Goal: Task Accomplishment & Management: Manage account settings

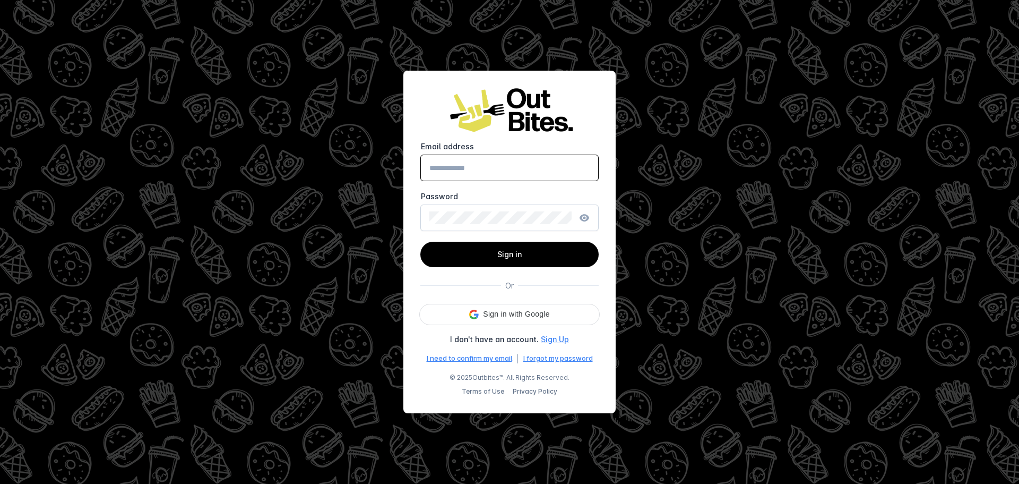
click at [475, 165] on input "Email address" at bounding box center [509, 167] width 160 height 13
type input "**********"
click at [489, 257] on span at bounding box center [509, 254] width 178 height 25
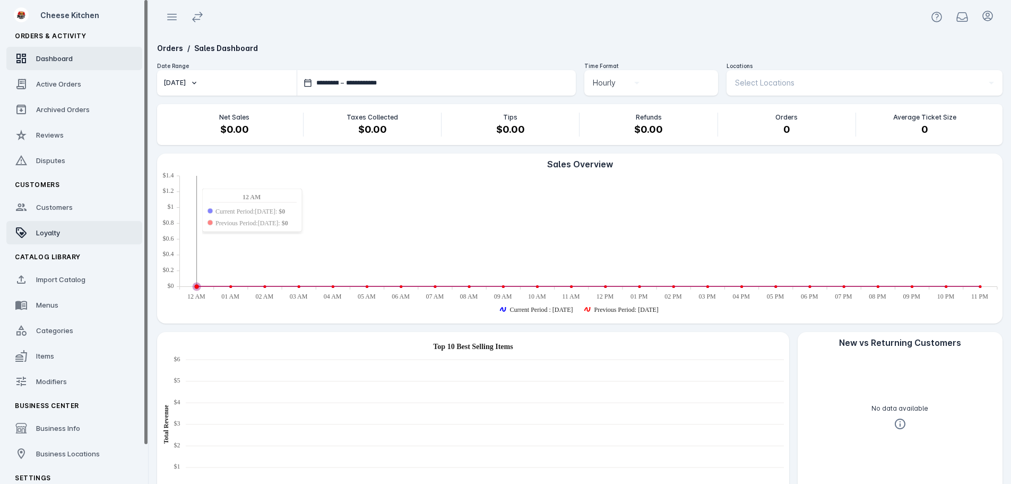
click at [57, 233] on span "Loyalty" at bounding box center [48, 232] width 24 height 8
click at [65, 96] on fuse-vertical-navigation-group-item "Orders & Activity Dashboard Active Orders Archived Orders Reviews Disputes" at bounding box center [74, 99] width 149 height 149
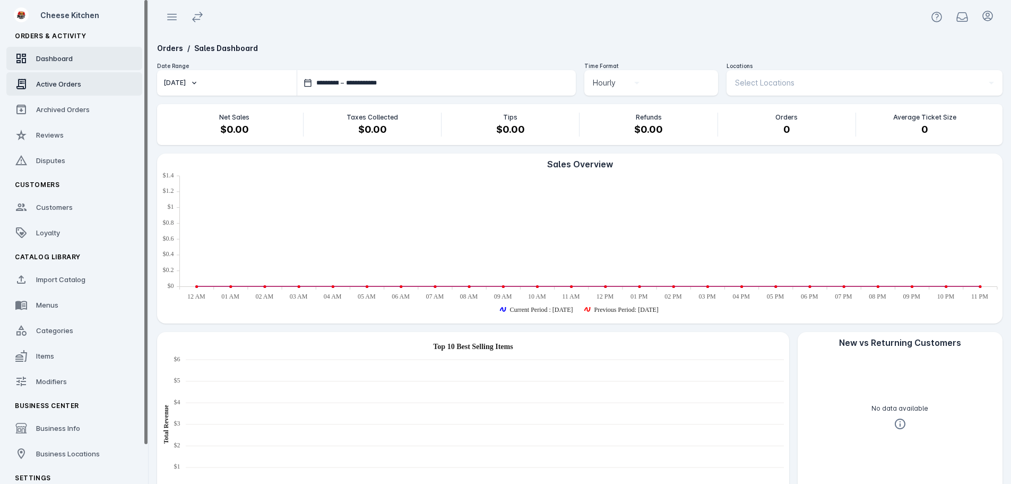
click at [68, 86] on span "Active Orders" at bounding box center [58, 84] width 45 height 8
click at [64, 65] on link "Dashboard" at bounding box center [74, 58] width 136 height 23
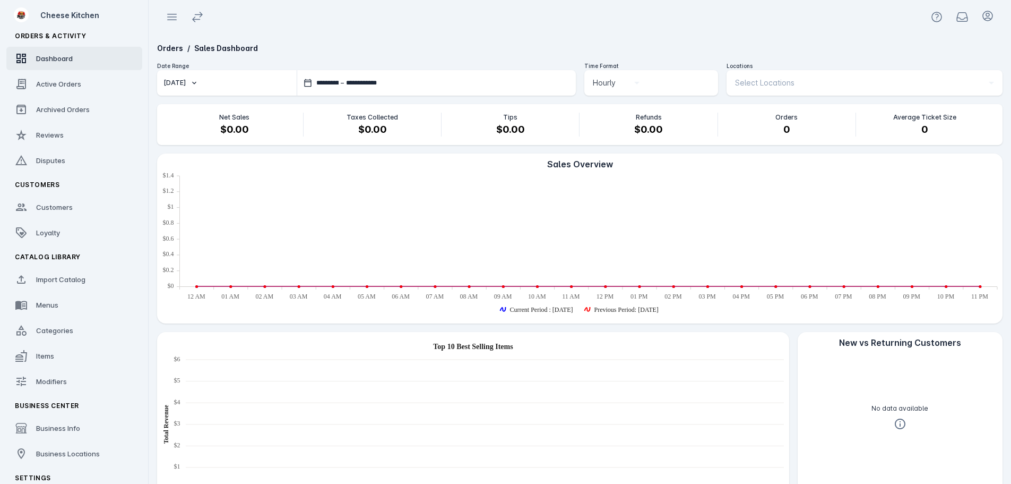
click at [557, 60] on div "**********" at bounding box center [580, 361] width 863 height 654
click at [431, 45] on div "Orders / Sales Dashboard" at bounding box center [580, 47] width 846 height 11
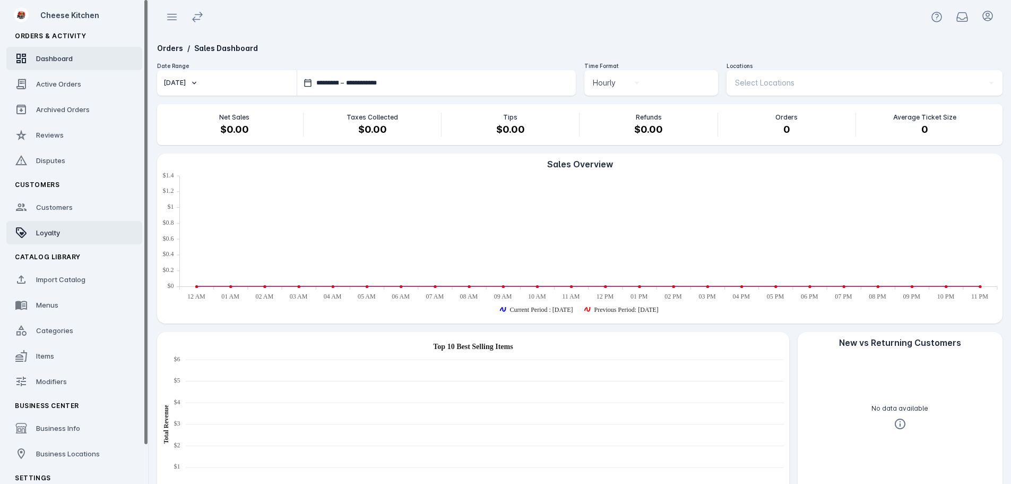
click at [59, 238] on link "Loyalty" at bounding box center [74, 232] width 136 height 23
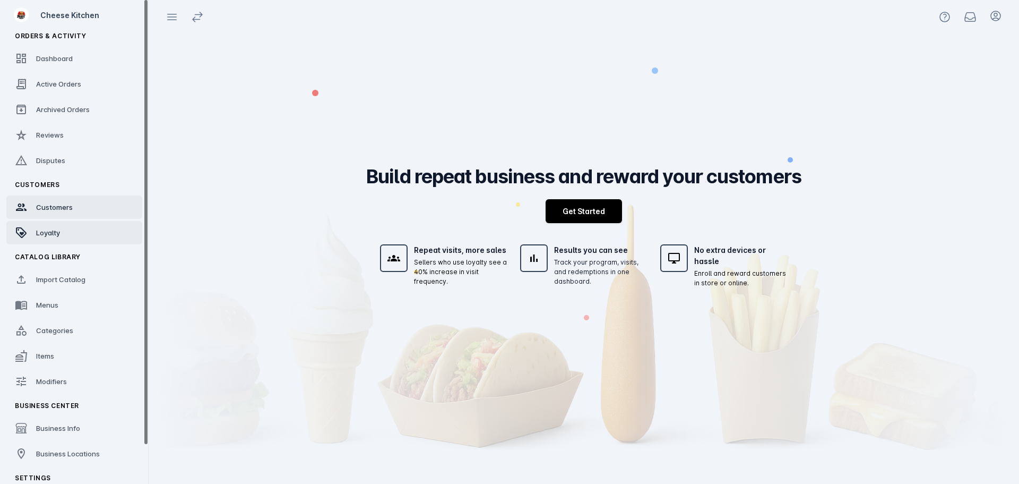
click at [56, 211] on div "Customers" at bounding box center [54, 207] width 37 height 11
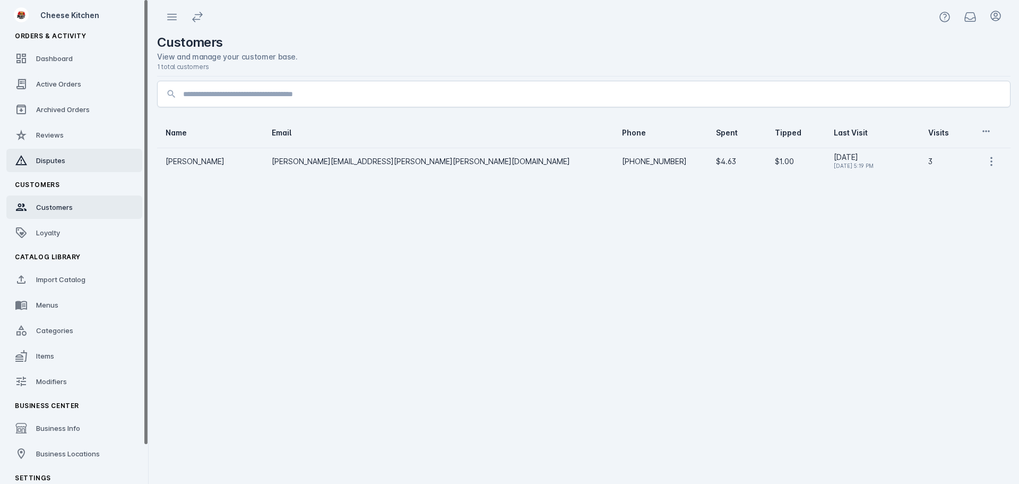
click at [31, 151] on link "Disputes" at bounding box center [74, 160] width 136 height 23
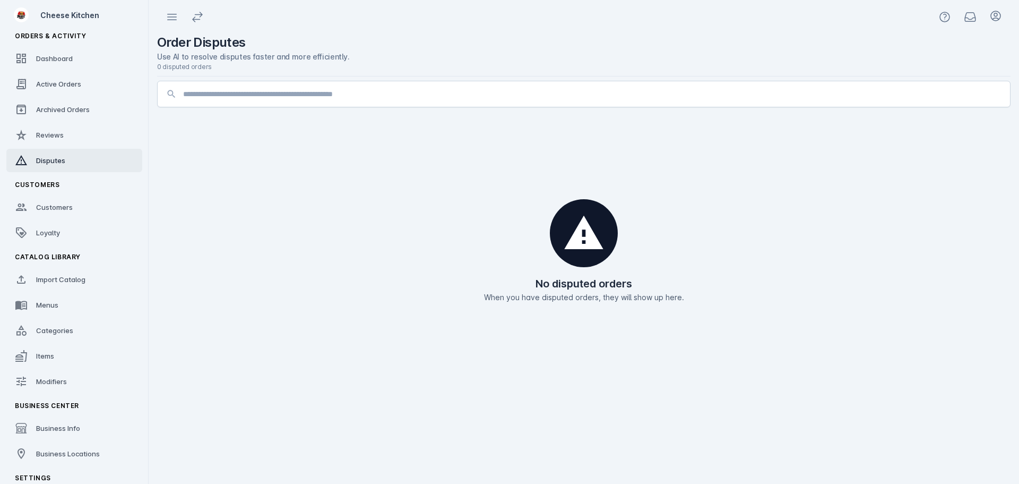
click at [71, 129] on link "Reviews" at bounding box center [74, 134] width 136 height 23
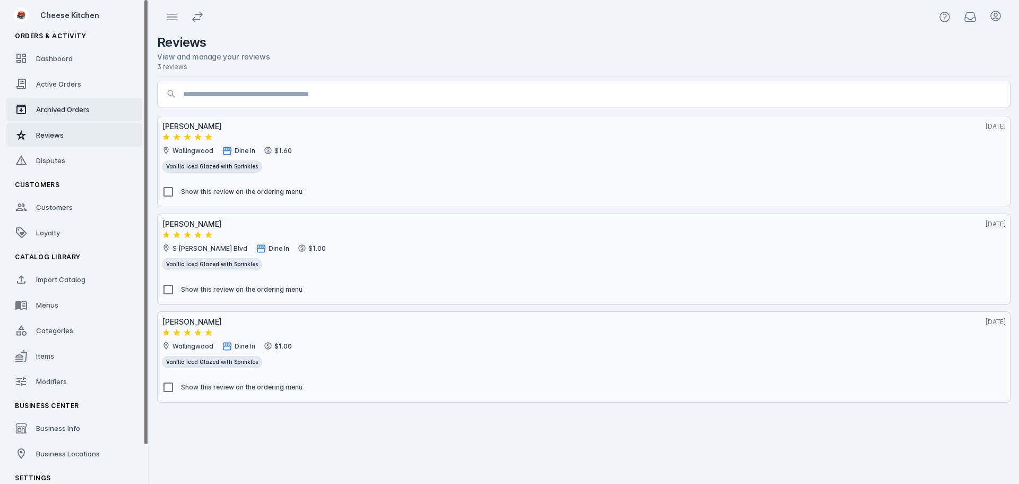
click at [77, 111] on span "Archived Orders" at bounding box center [63, 109] width 54 height 8
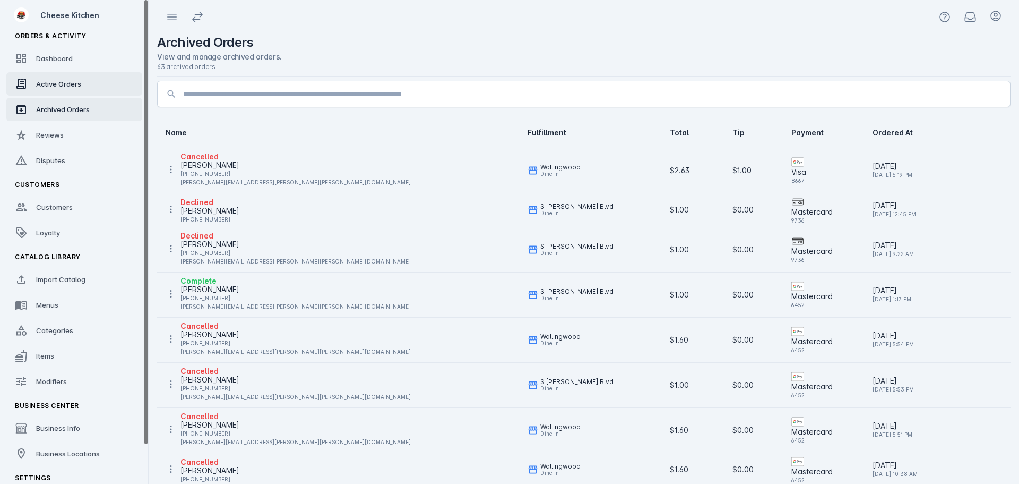
click at [74, 84] on span "Active Orders" at bounding box center [58, 84] width 45 height 8
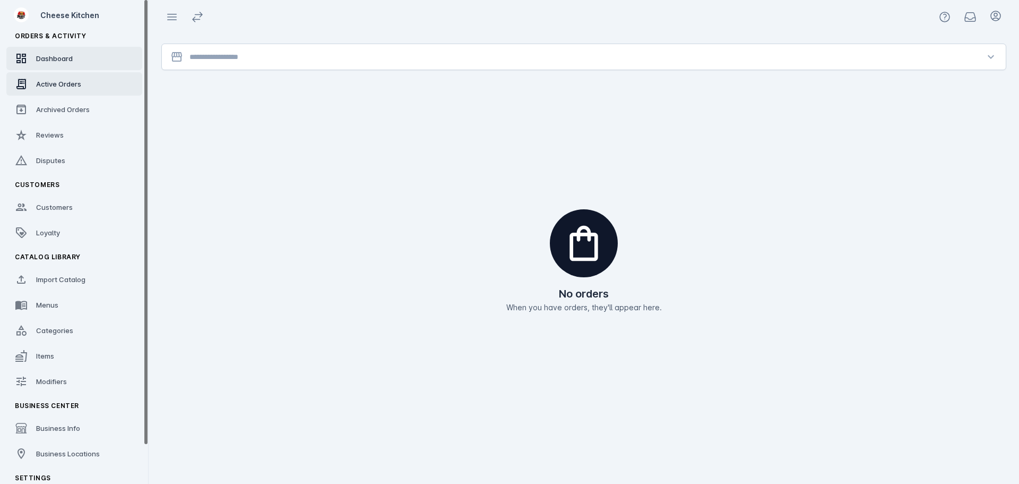
click at [70, 64] on link "Dashboard" at bounding box center [74, 58] width 136 height 23
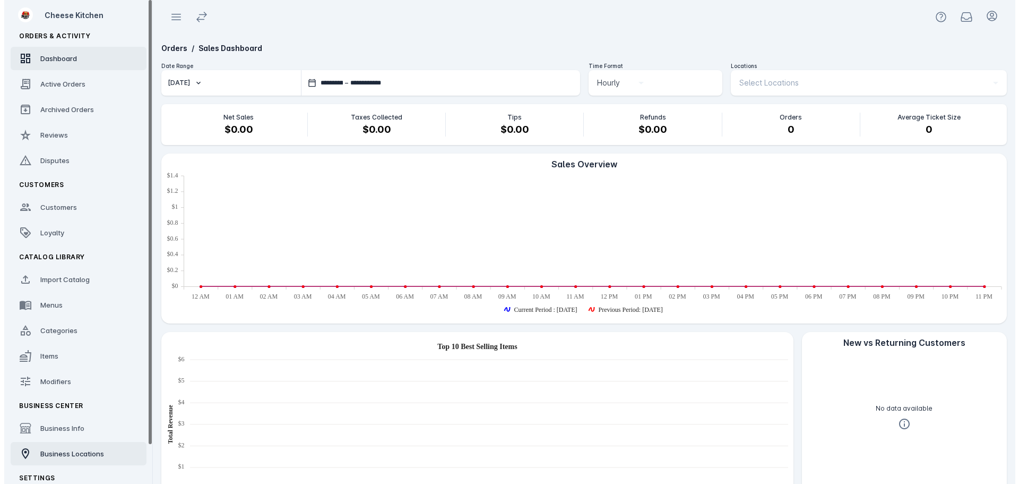
scroll to position [43, 0]
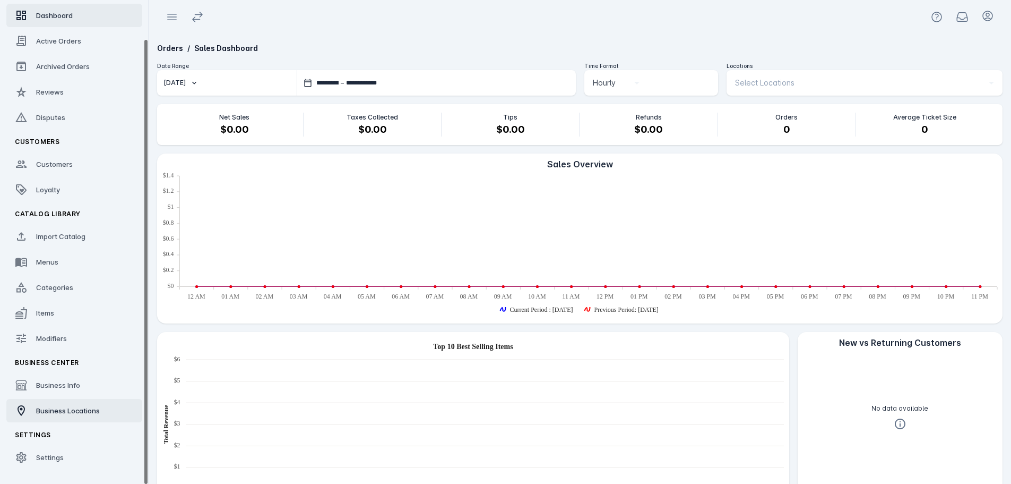
click at [58, 409] on span "Business Locations" at bounding box center [68, 410] width 64 height 8
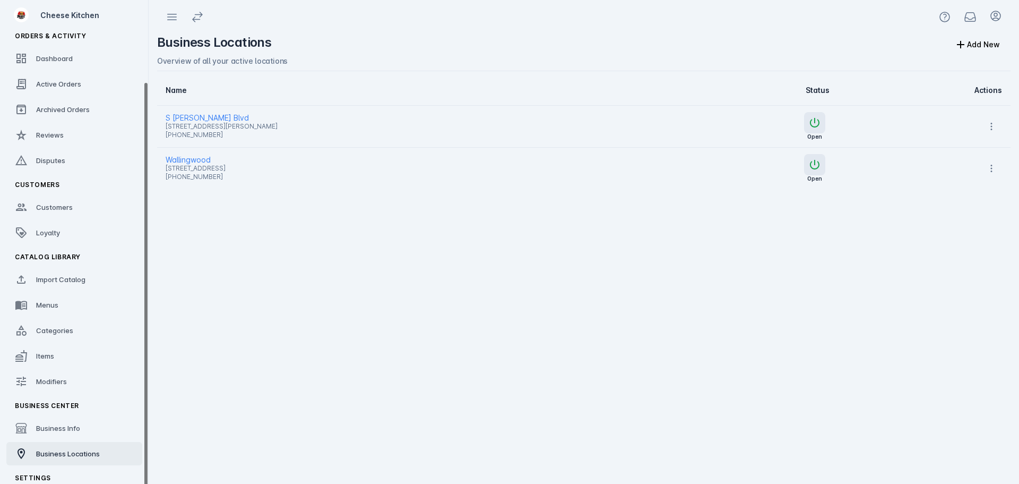
scroll to position [43, 0]
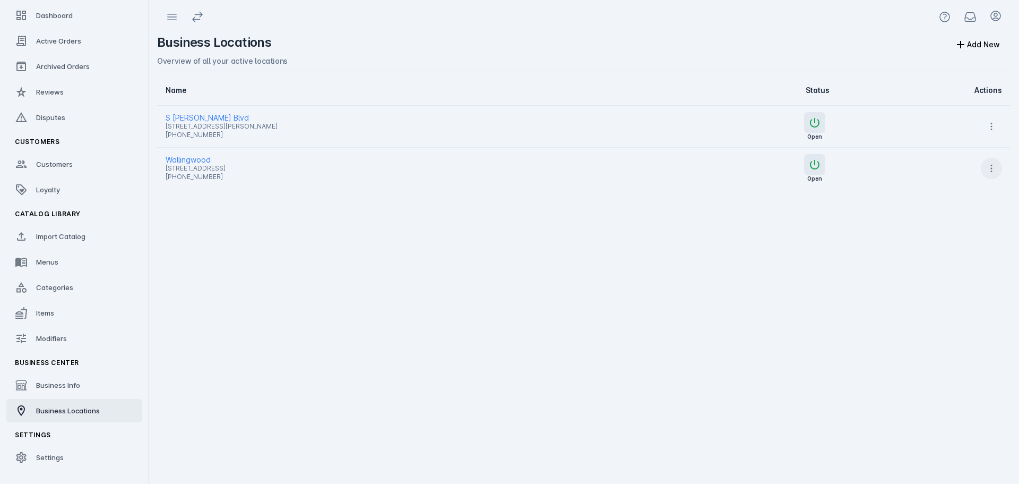
click at [995, 171] on icon at bounding box center [991, 168] width 11 height 11
click at [961, 271] on span "Delete" at bounding box center [965, 272] width 24 height 13
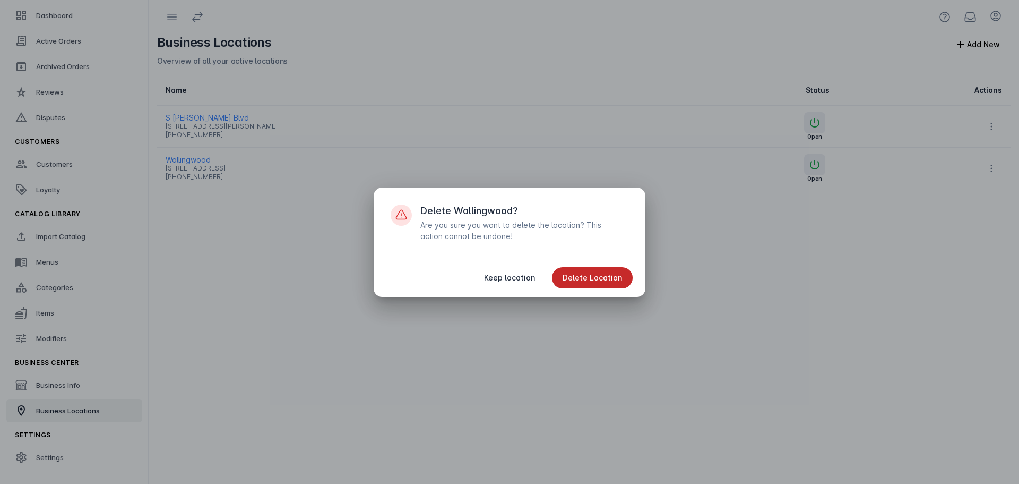
click at [600, 275] on span "Delete Location" at bounding box center [592, 277] width 59 height 7
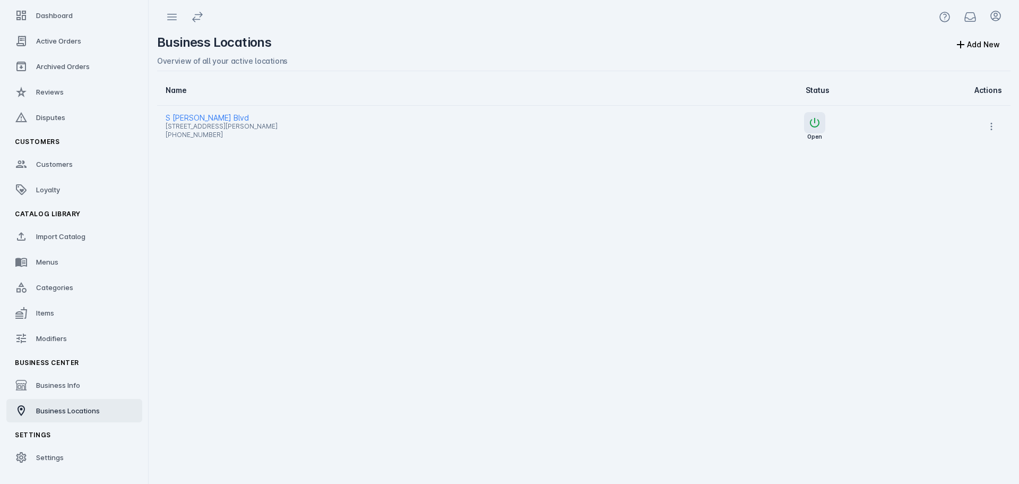
click at [671, 335] on div "Business Locations Add New Overview of all your active locations Name Status Ac…" at bounding box center [584, 259] width 871 height 450
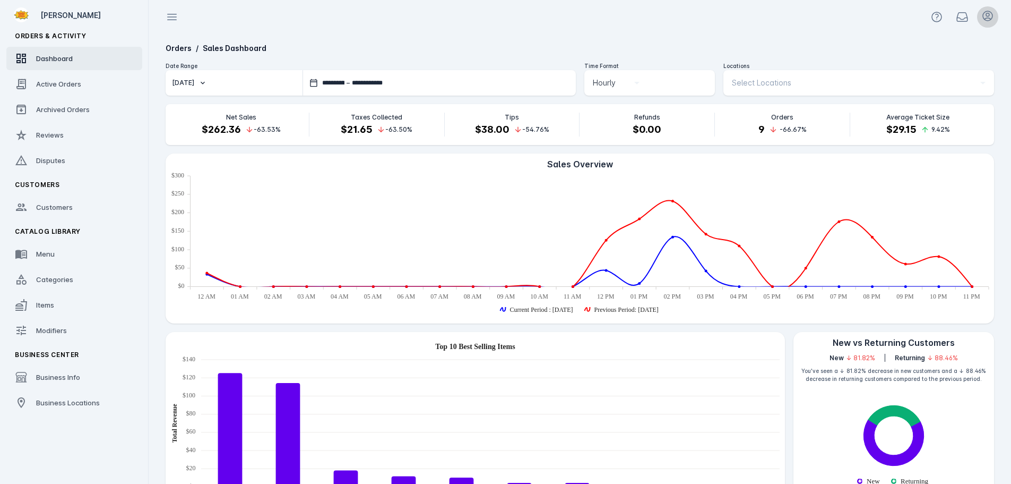
click at [986, 14] on icon at bounding box center [987, 16] width 13 height 13
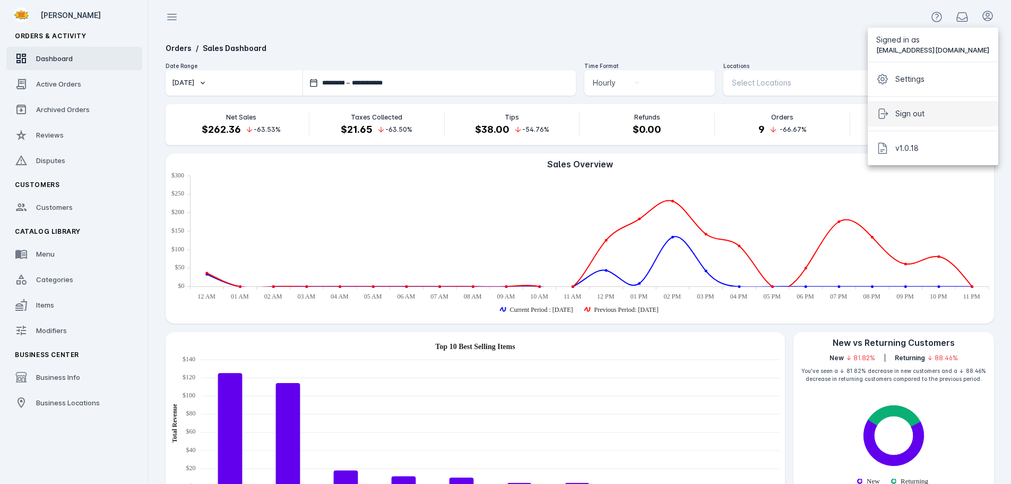
click at [917, 112] on span "Sign out" at bounding box center [909, 113] width 29 height 13
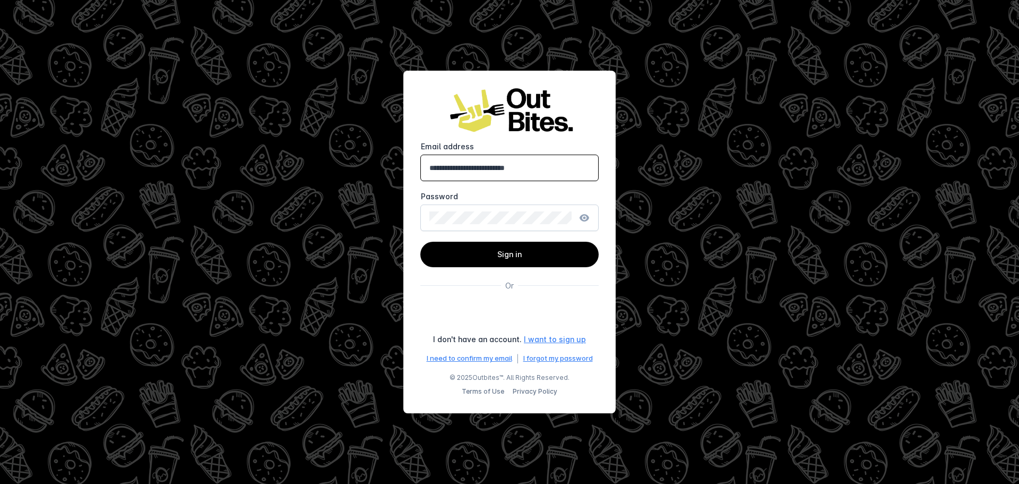
click at [475, 168] on input "**********" at bounding box center [509, 167] width 160 height 13
type input "**********"
click at [506, 244] on span at bounding box center [509, 254] width 178 height 25
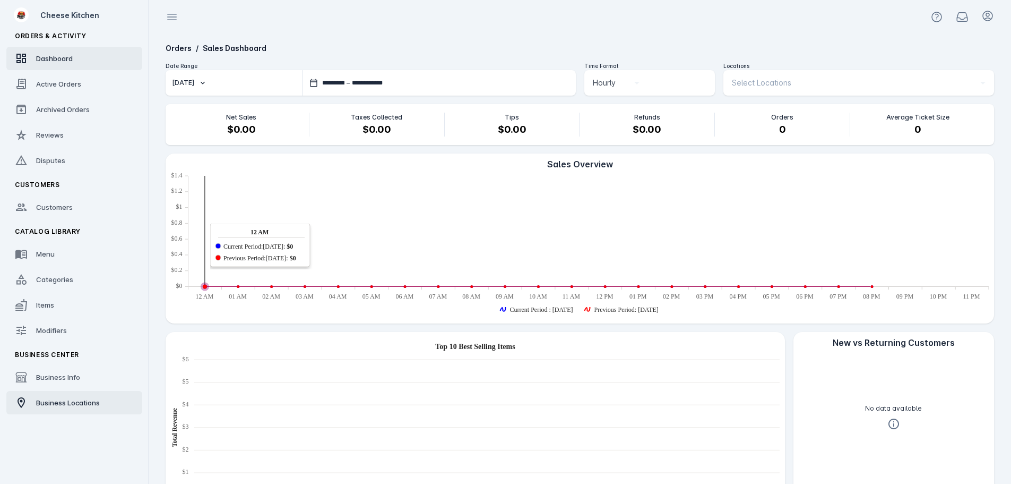
click at [79, 402] on span "Business Locations" at bounding box center [68, 402] width 64 height 8
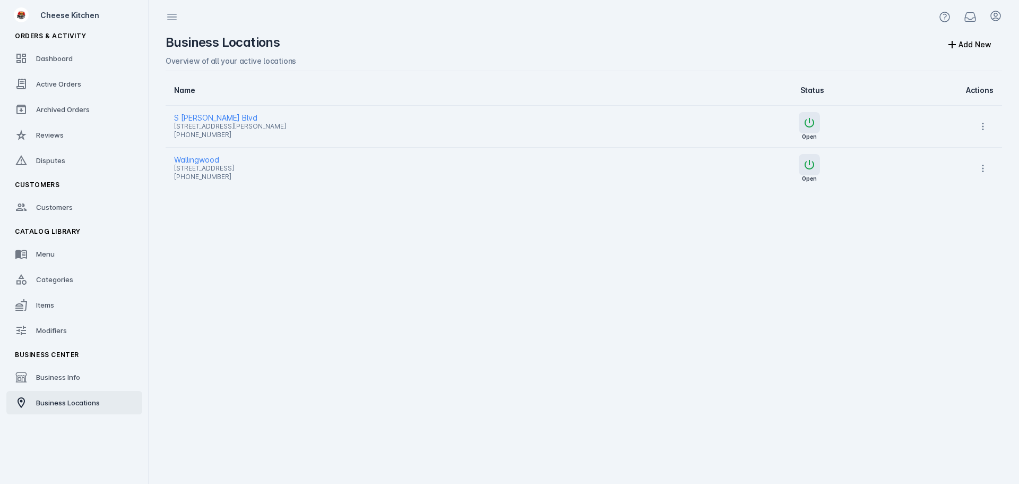
click at [430, 307] on div "Business Locations Add New Overview of all your active locations Name Status Ac…" at bounding box center [584, 259] width 854 height 450
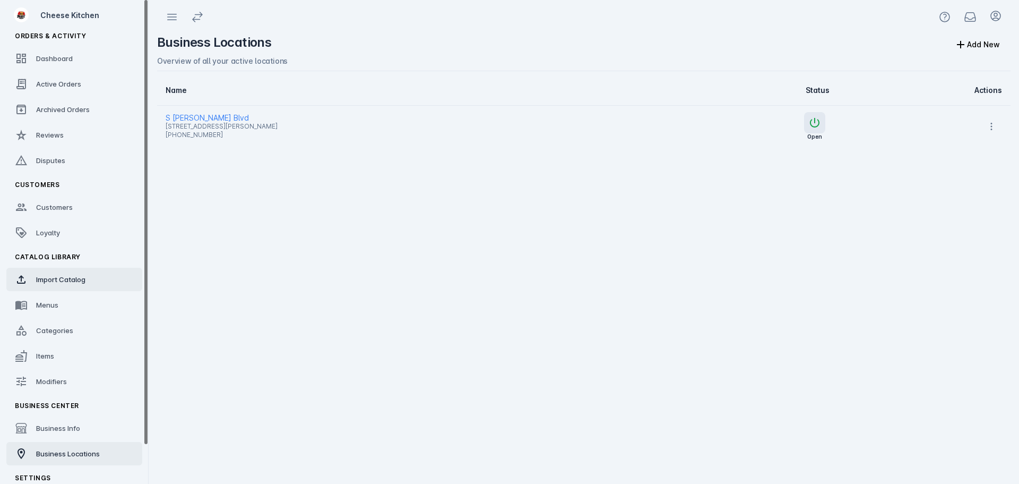
scroll to position [43, 0]
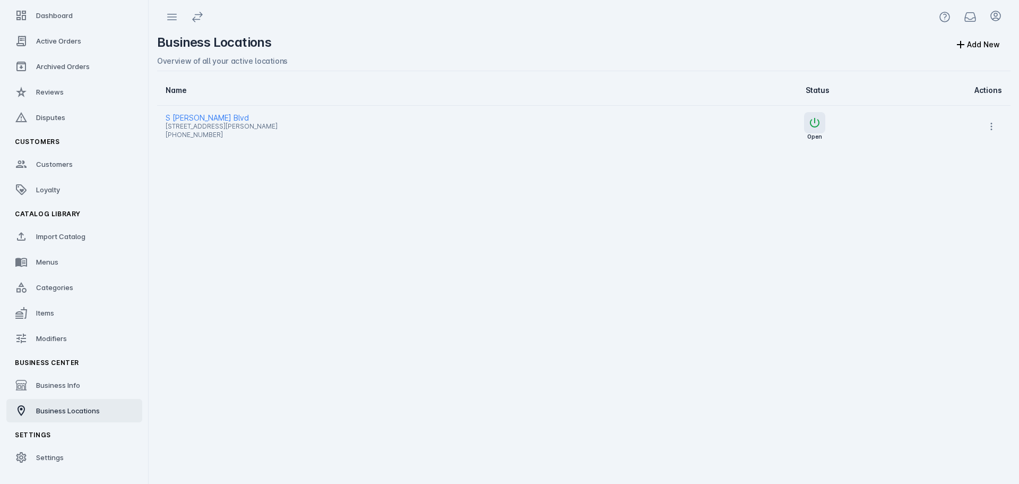
drag, startPoint x: 192, startPoint y: 114, endPoint x: 231, endPoint y: 118, distance: 39.5
click at [193, 114] on span "S [PERSON_NAME] Blvd" at bounding box center [407, 117] width 483 height 13
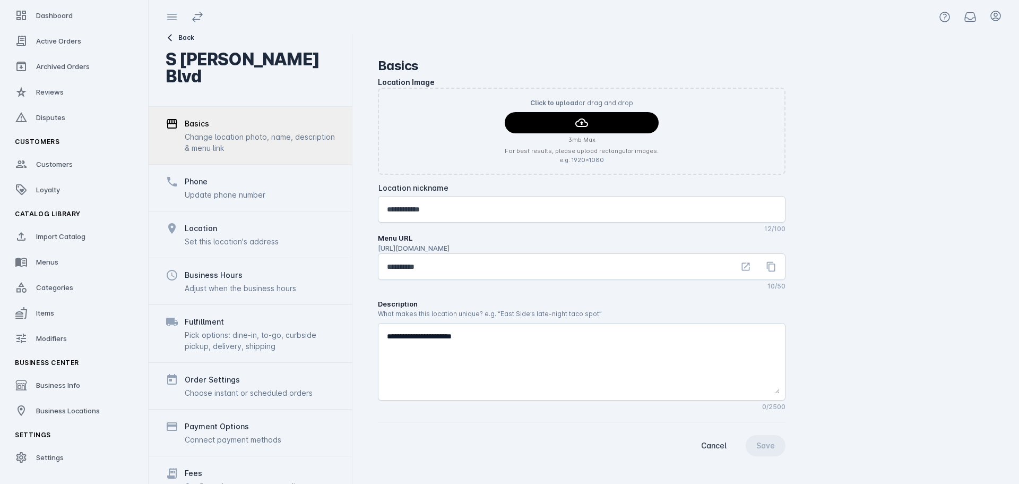
scroll to position [82, 0]
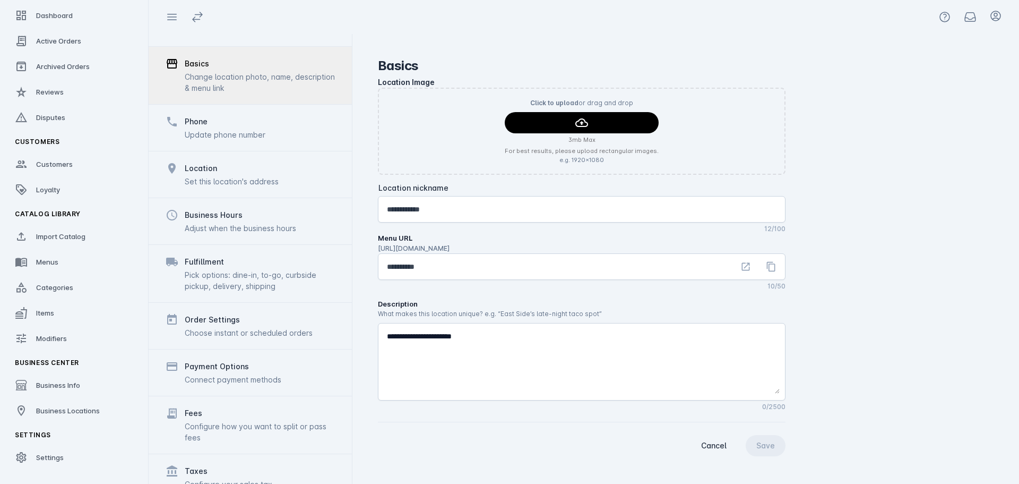
click at [241, 374] on div "Connect payment methods" at bounding box center [233, 379] width 97 height 11
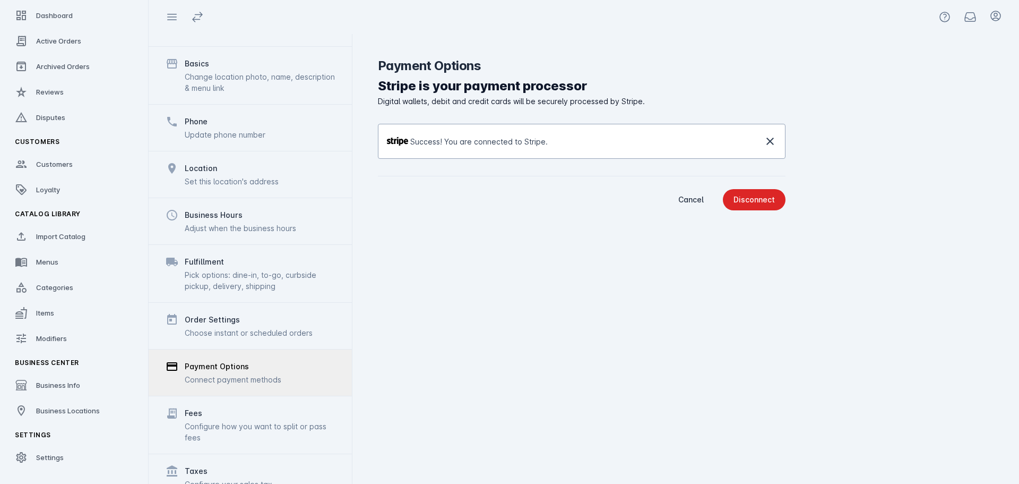
click at [770, 143] on icon at bounding box center [770, 141] width 13 height 13
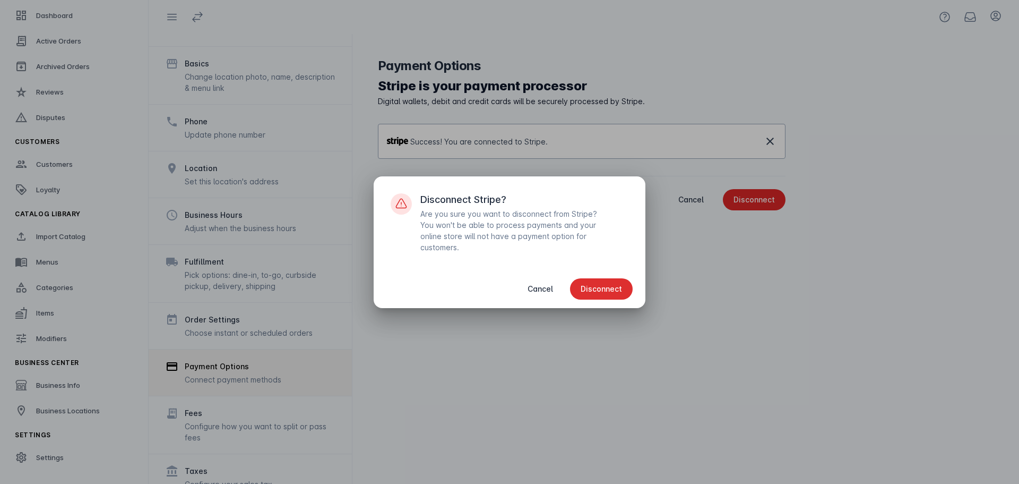
click at [599, 285] on span "Disconnect" at bounding box center [601, 288] width 41 height 7
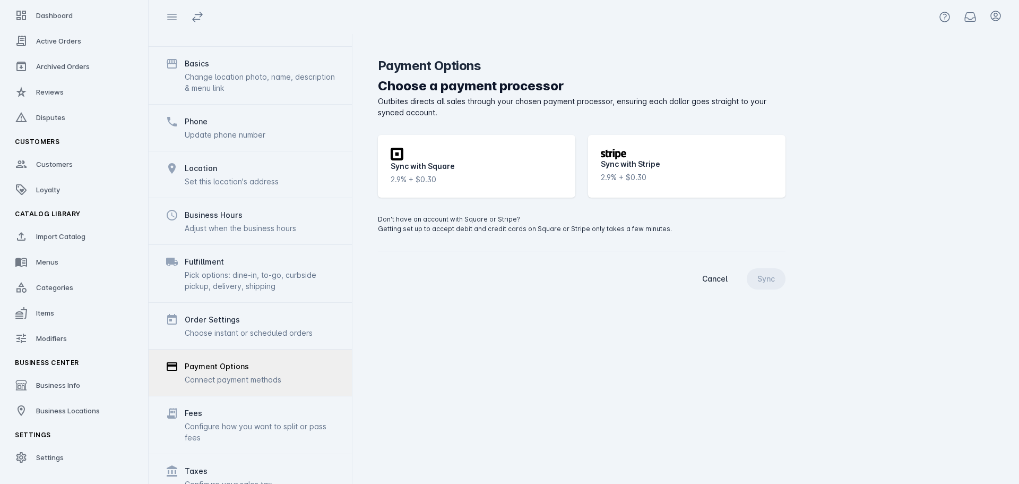
click at [479, 158] on div "Square icon Sync with Square 2.9% + $0.30" at bounding box center [476, 166] width 197 height 63
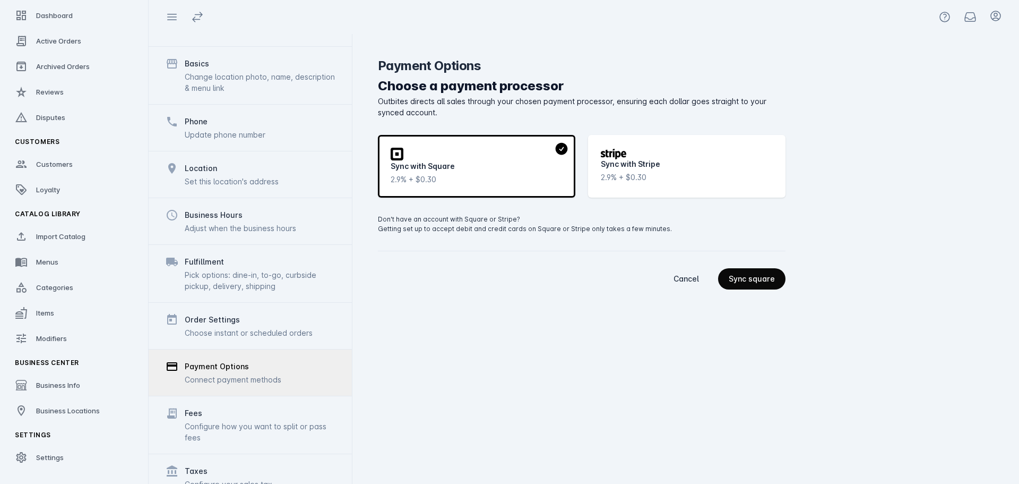
click at [754, 282] on div "Sync square" at bounding box center [752, 278] width 46 height 7
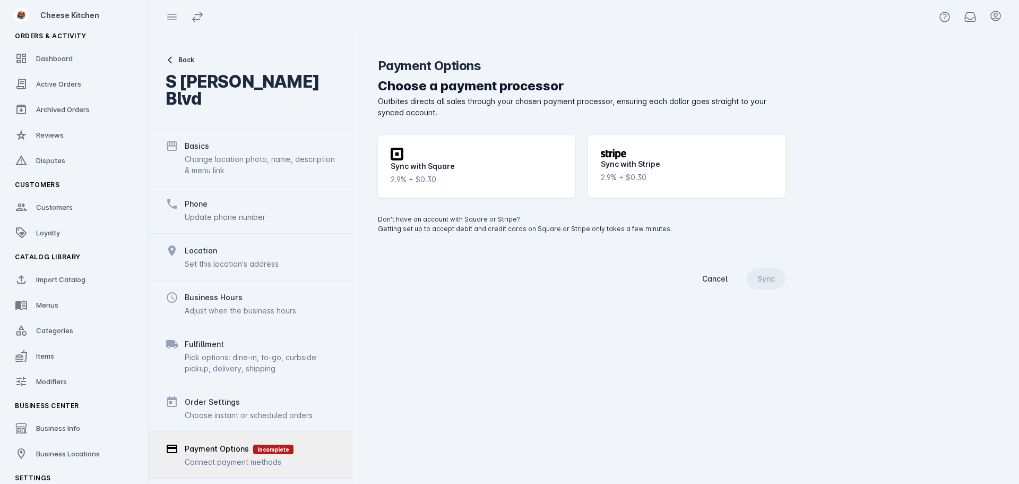
click at [519, 143] on div "Square icon Sync with Square 2.9% + $0.30" at bounding box center [476, 166] width 197 height 63
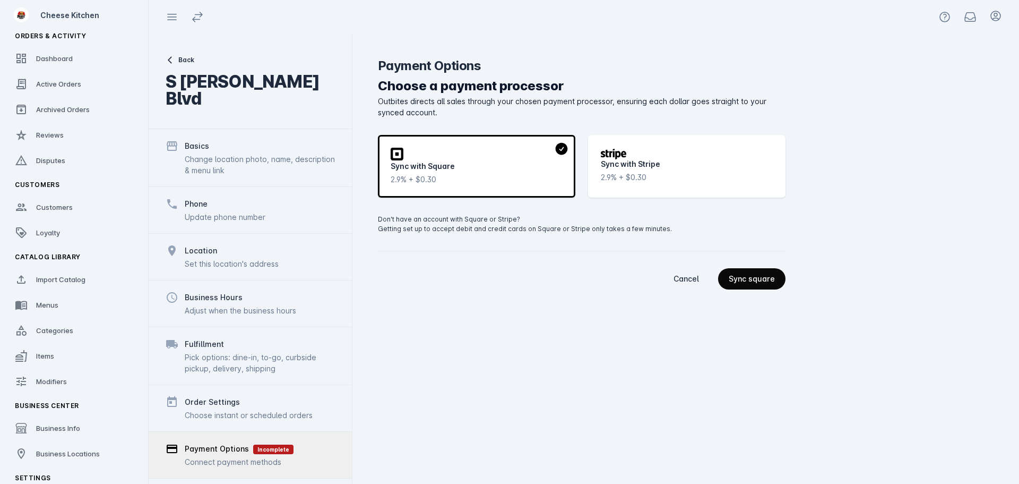
click at [773, 279] on div "Sync square" at bounding box center [752, 278] width 46 height 7
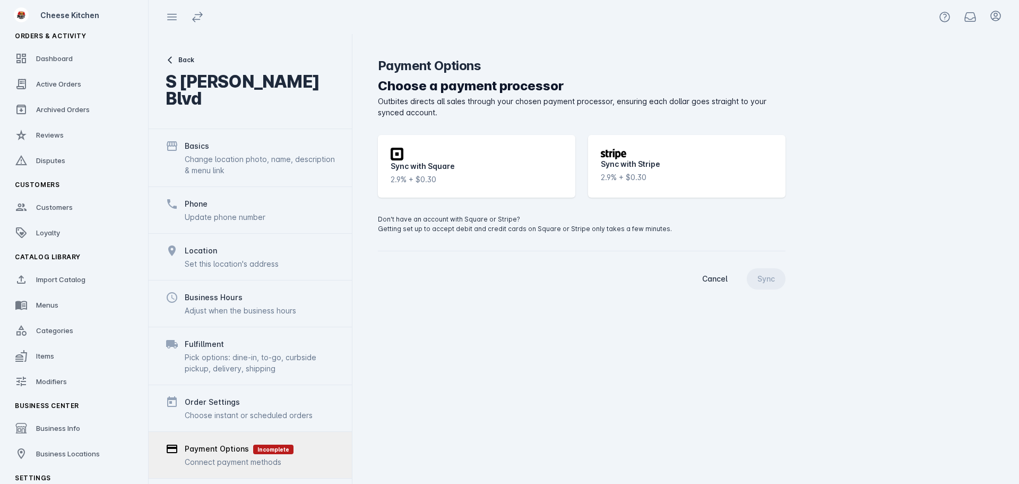
click at [529, 161] on div "Square icon Sync with Square 2.9% + $0.30" at bounding box center [476, 166] width 197 height 63
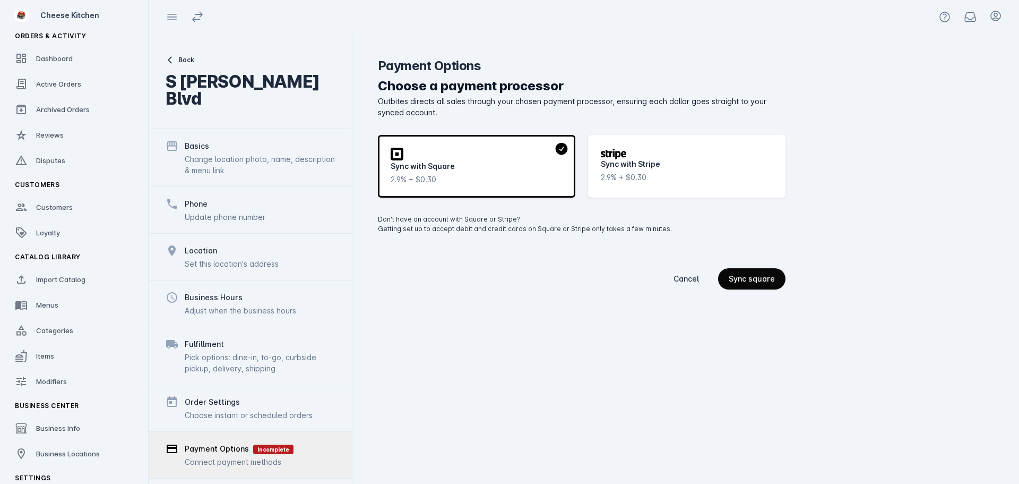
click at [757, 278] on div "Sync square" at bounding box center [752, 278] width 46 height 7
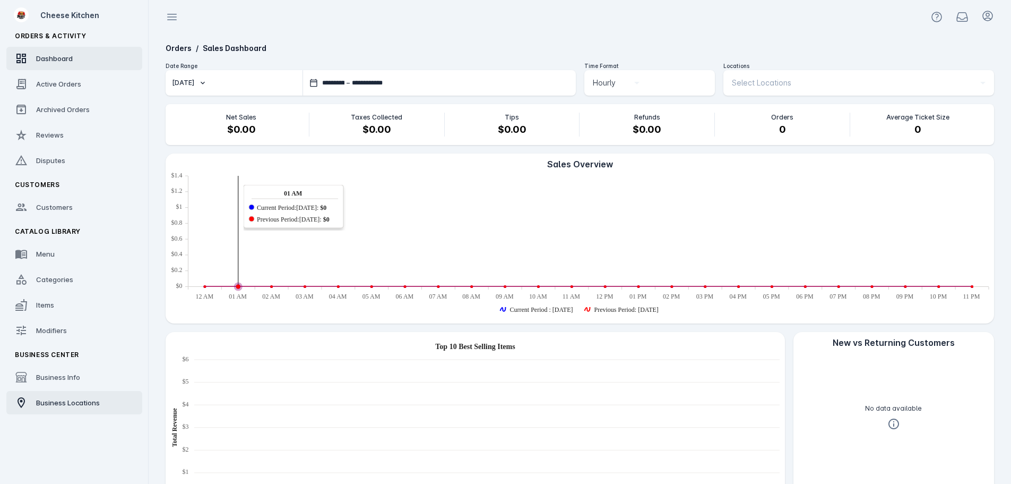
click at [72, 403] on span "Business Locations" at bounding box center [68, 402] width 64 height 8
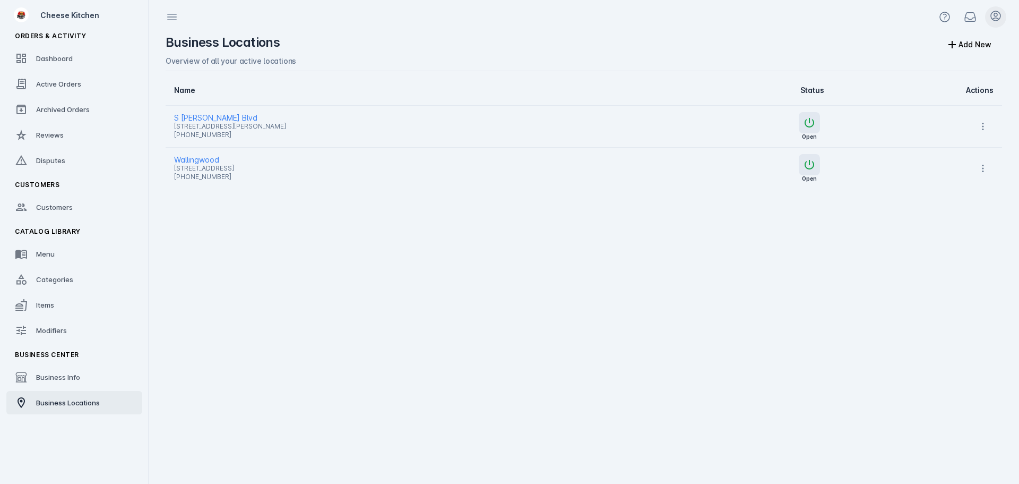
click at [999, 14] on icon at bounding box center [995, 16] width 13 height 13
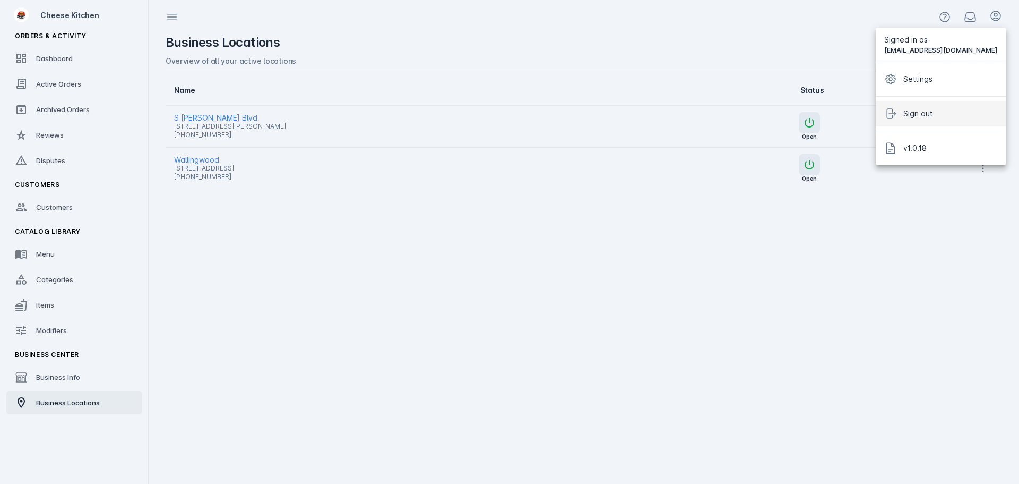
click at [933, 110] on span "Sign out" at bounding box center [917, 113] width 29 height 13
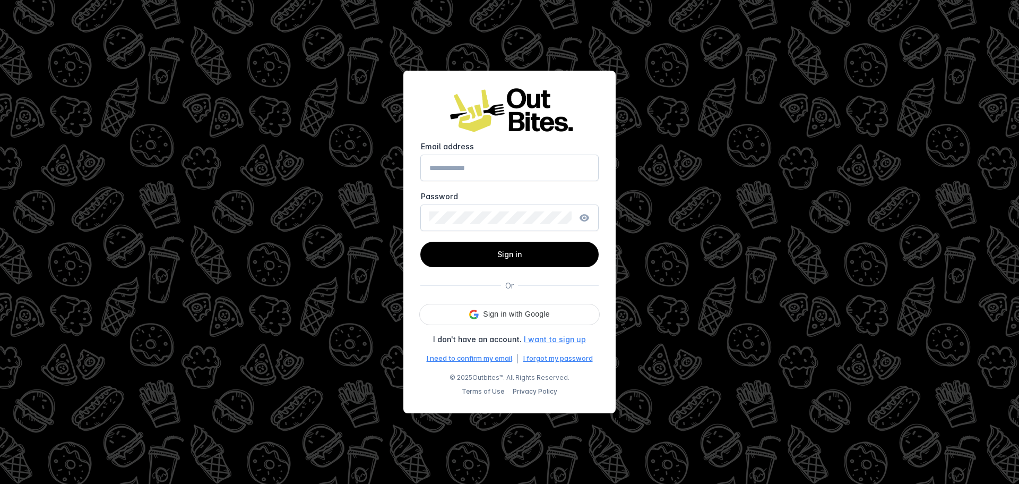
type input "**********"
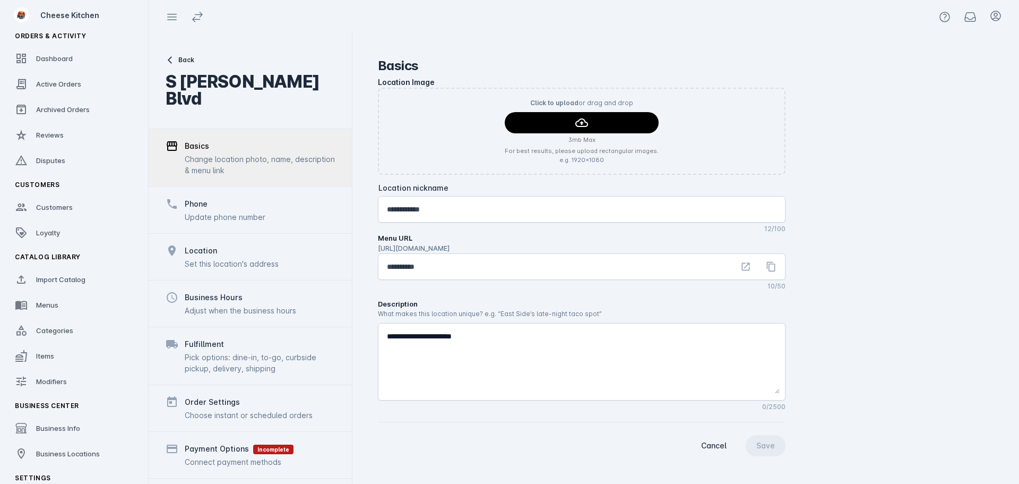
click at [223, 442] on div "Payment Options" at bounding box center [217, 448] width 64 height 13
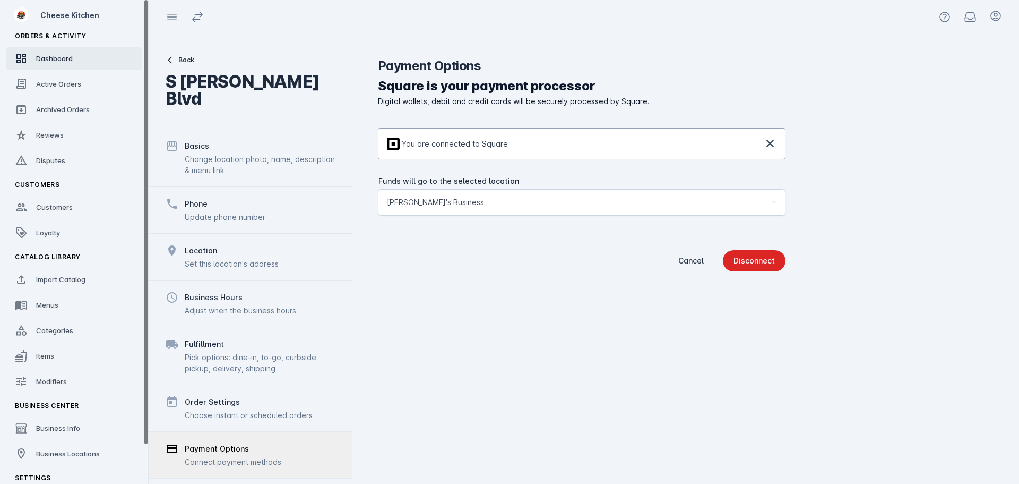
click at [59, 66] on link "Dashboard" at bounding box center [74, 58] width 136 height 23
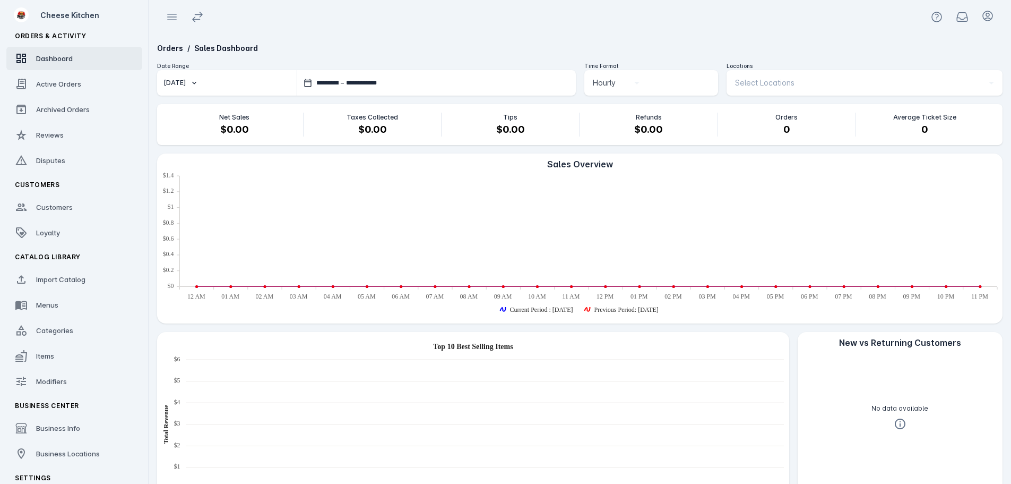
click at [650, 25] on div at bounding box center [580, 17] width 863 height 34
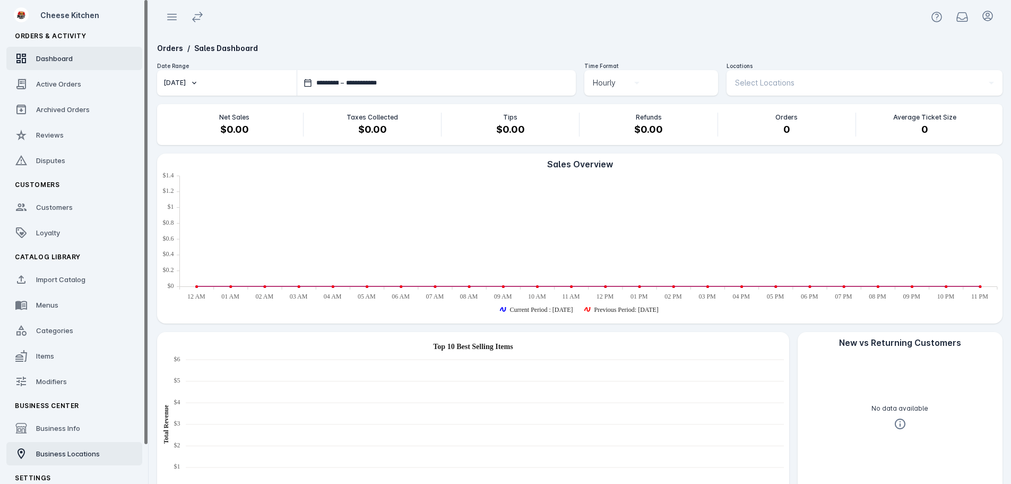
click at [82, 456] on span "Business Locations" at bounding box center [68, 453] width 64 height 8
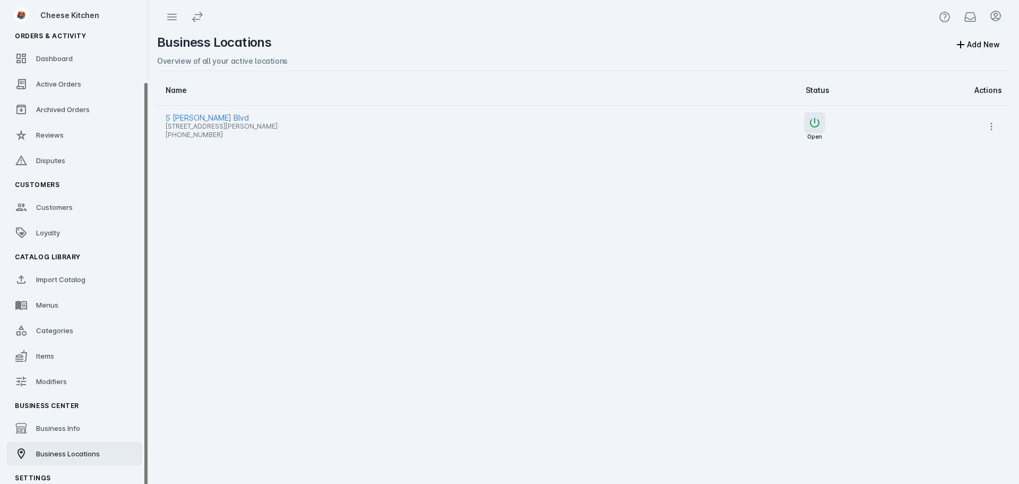
scroll to position [43, 0]
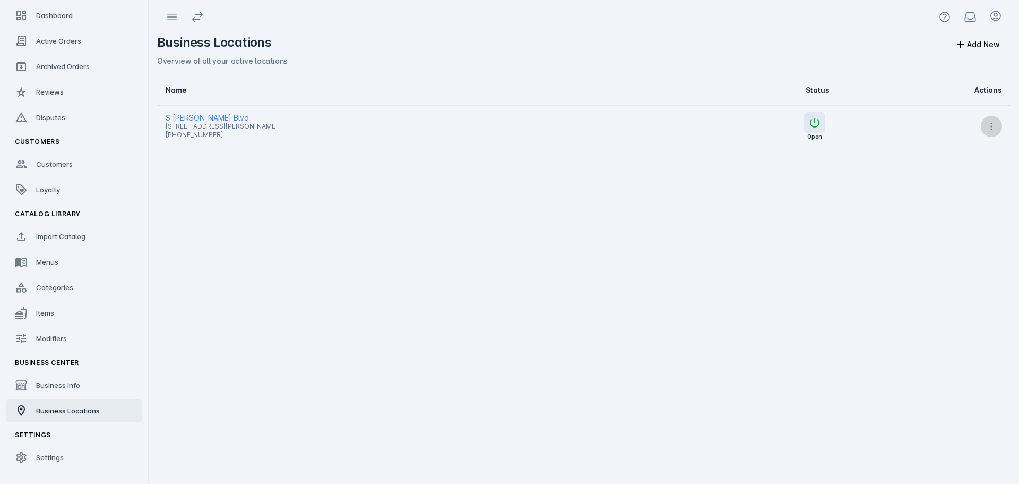
click at [987, 124] on icon at bounding box center [991, 126] width 11 height 11
click at [952, 154] on span "Launch" at bounding box center [956, 154] width 45 height 13
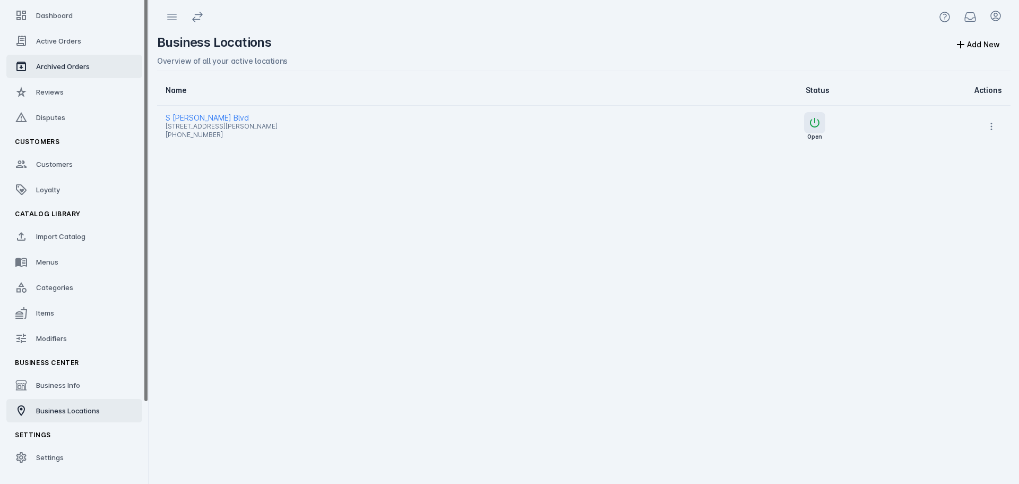
scroll to position [0, 0]
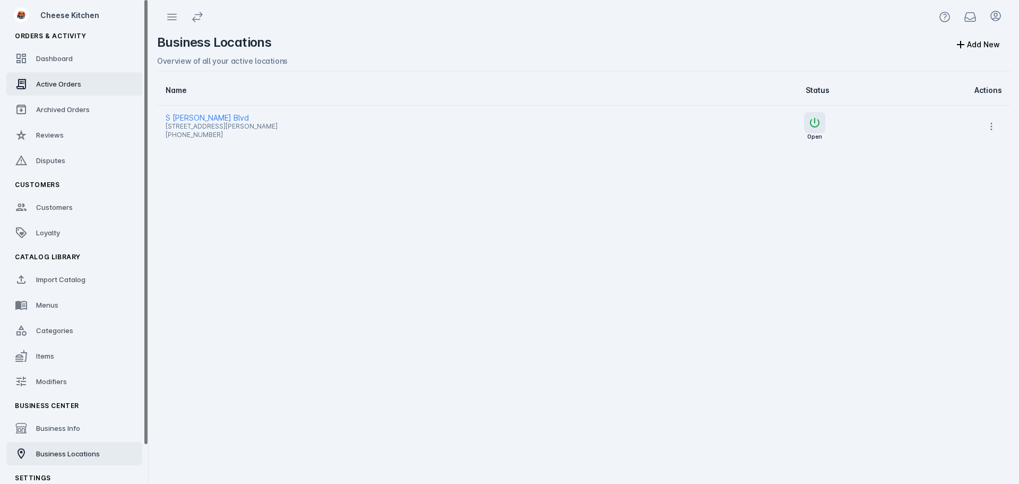
click at [55, 81] on span "Active Orders" at bounding box center [58, 84] width 45 height 8
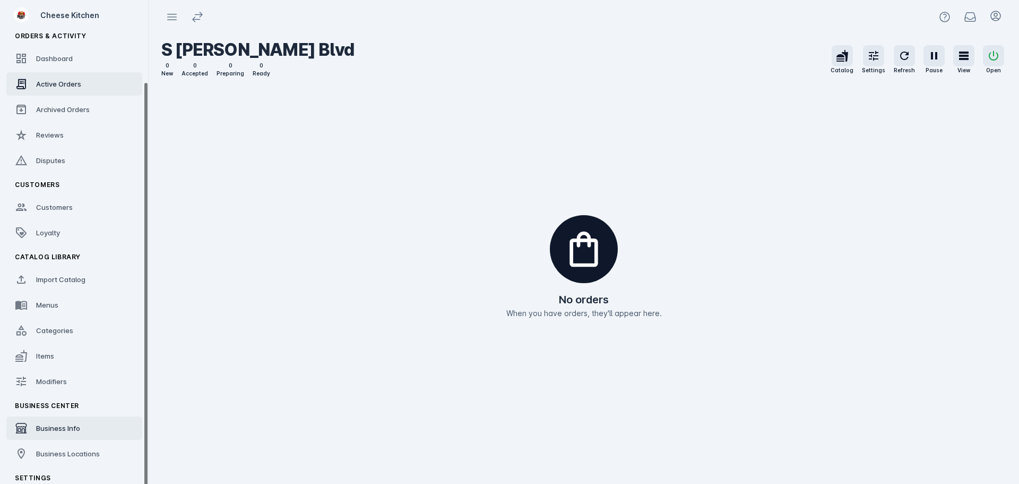
scroll to position [43, 0]
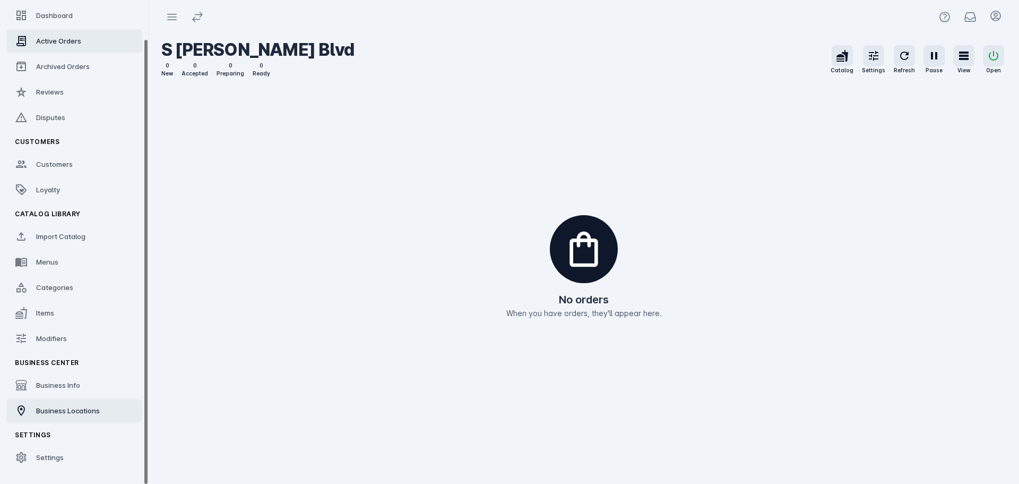
click at [68, 412] on span "Business Locations" at bounding box center [68, 410] width 64 height 8
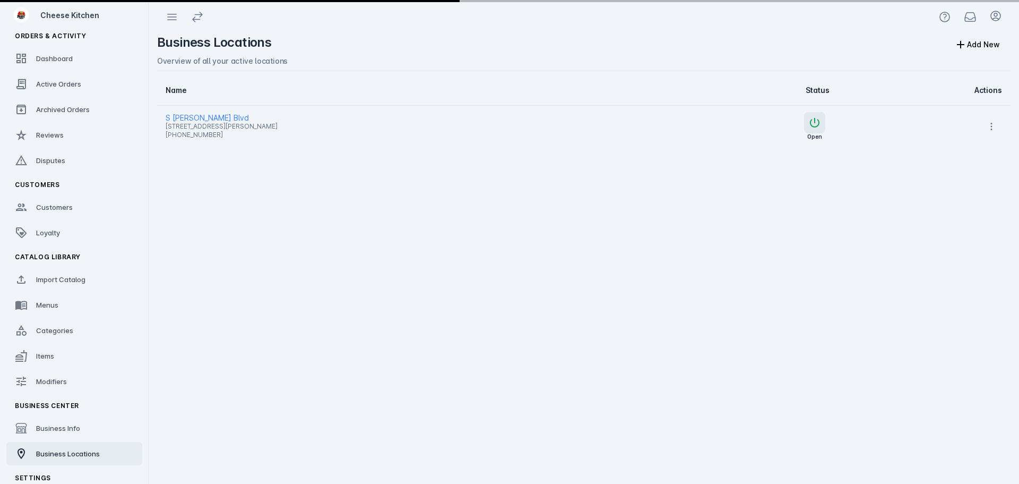
scroll to position [43, 0]
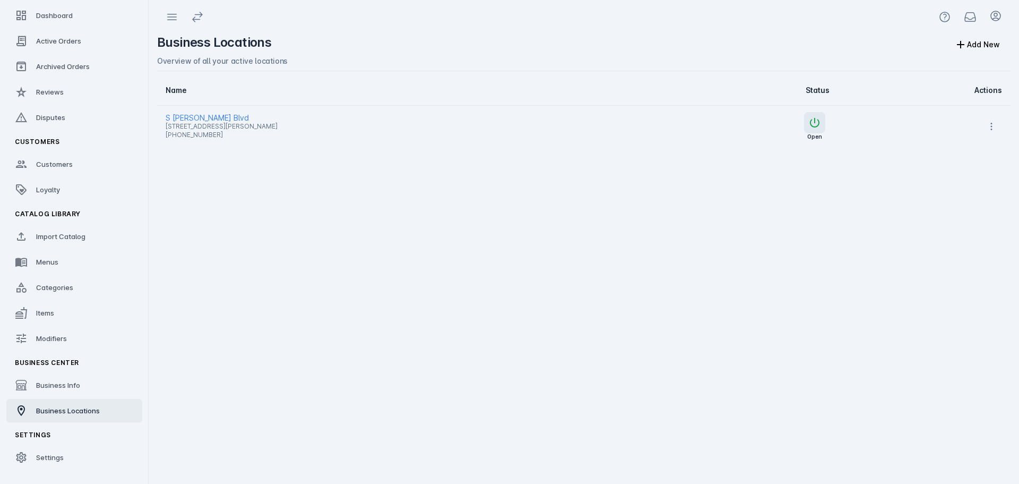
click at [204, 117] on span "S [PERSON_NAME] Blvd" at bounding box center [407, 117] width 483 height 13
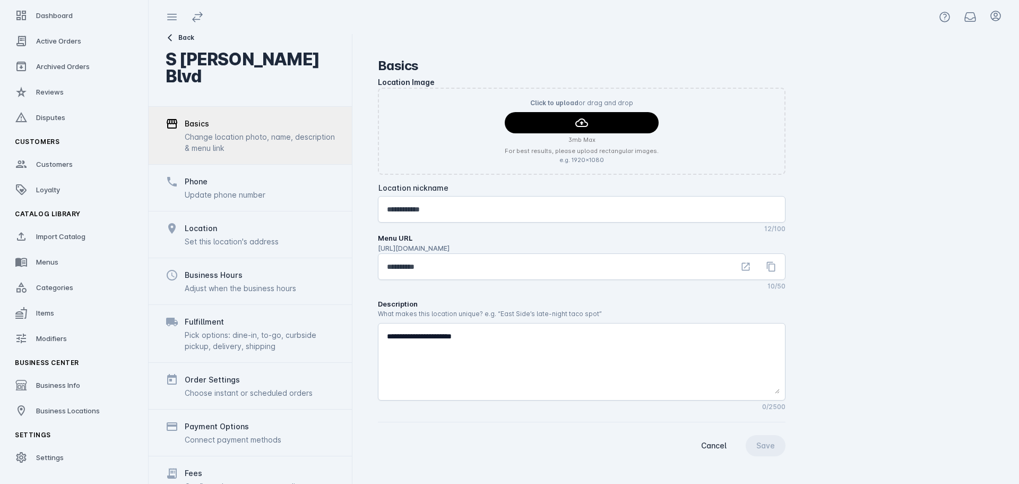
scroll to position [82, 0]
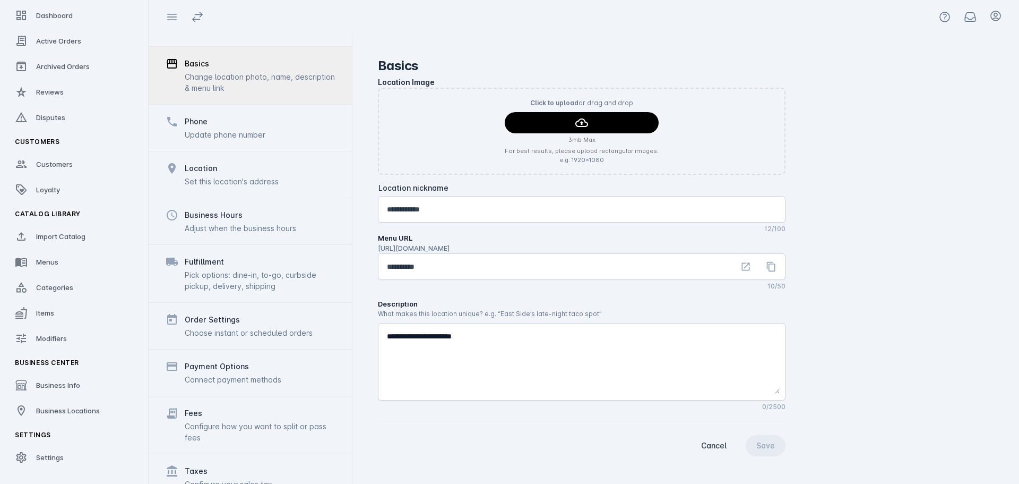
click at [257, 407] on div "Fees" at bounding box center [260, 413] width 150 height 13
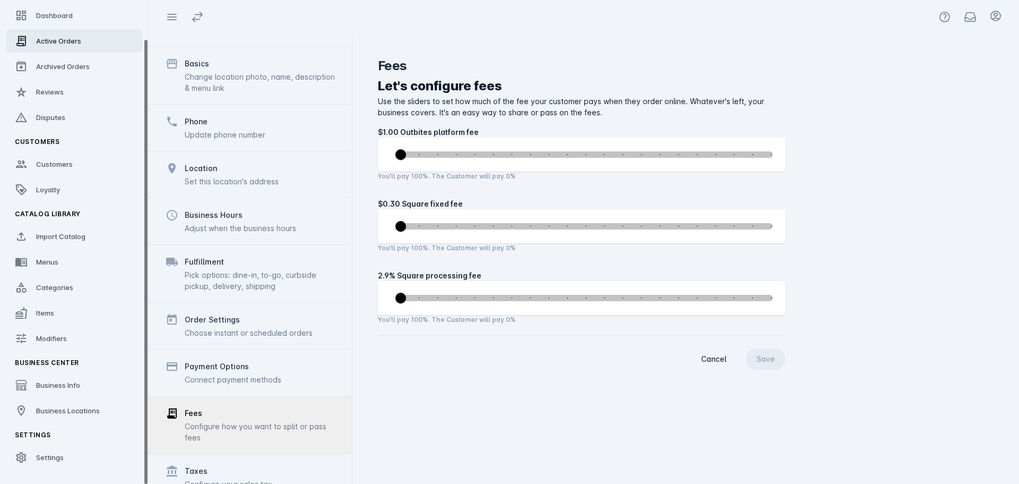
drag, startPoint x: 56, startPoint y: 40, endPoint x: 61, endPoint y: 49, distance: 10.0
click at [56, 40] on span "Active Orders" at bounding box center [58, 41] width 45 height 8
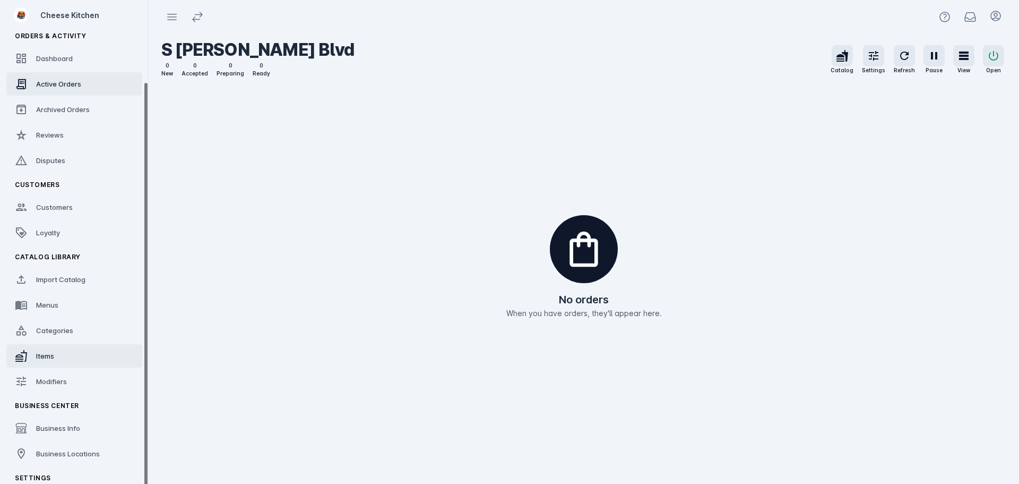
scroll to position [43, 0]
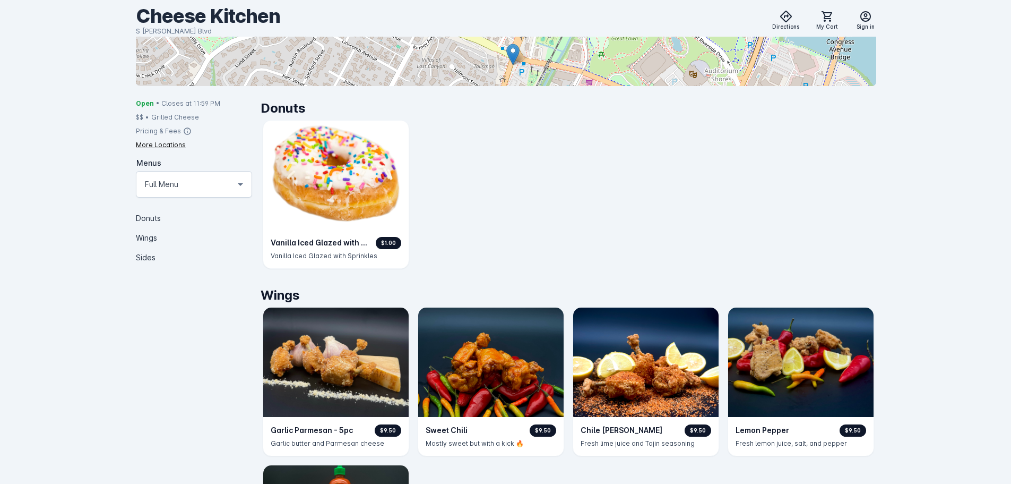
scroll to position [194, 0]
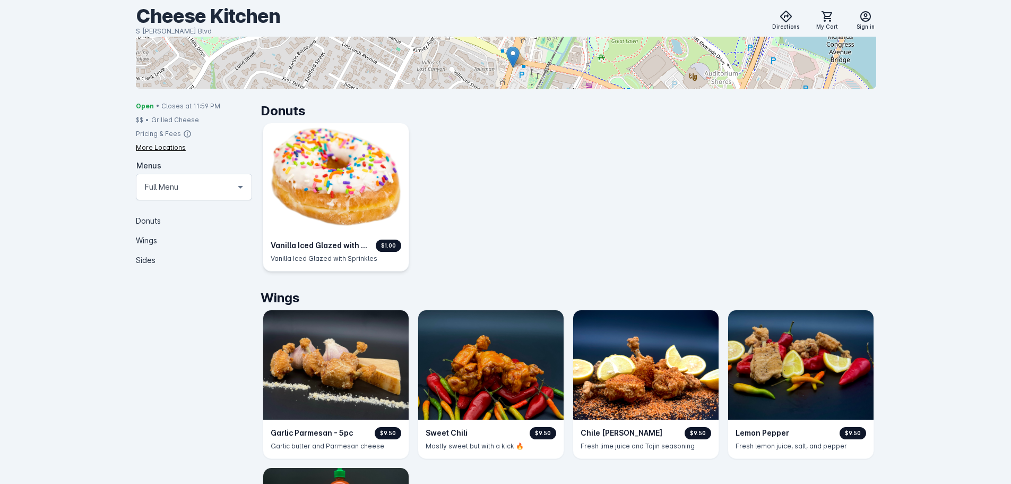
click at [347, 164] on img at bounding box center [336, 177] width 148 height 111
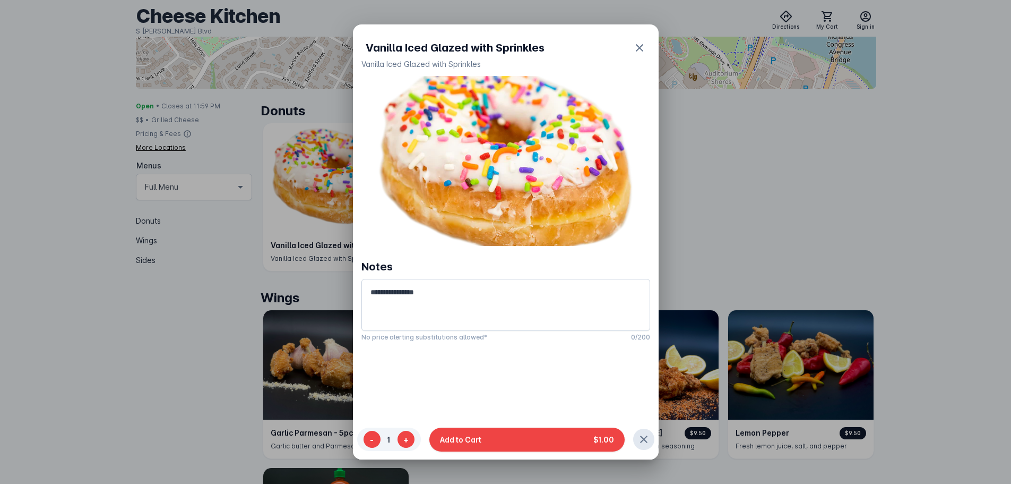
drag, startPoint x: 519, startPoint y: 449, endPoint x: 607, endPoint y: 253, distance: 214.3
click at [505, 432] on button "Add to Cart $1.00" at bounding box center [526, 439] width 195 height 24
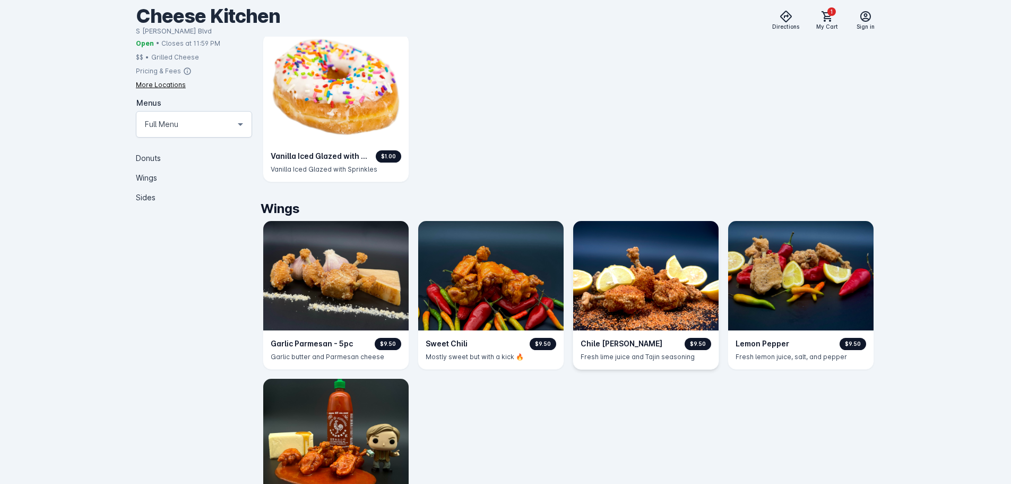
scroll to position [300, 0]
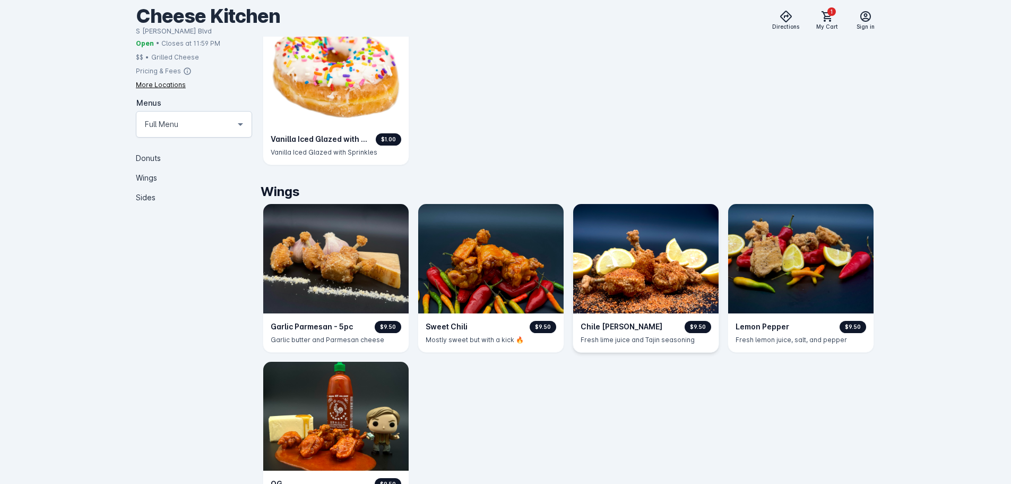
click at [505, 251] on img at bounding box center [646, 258] width 148 height 111
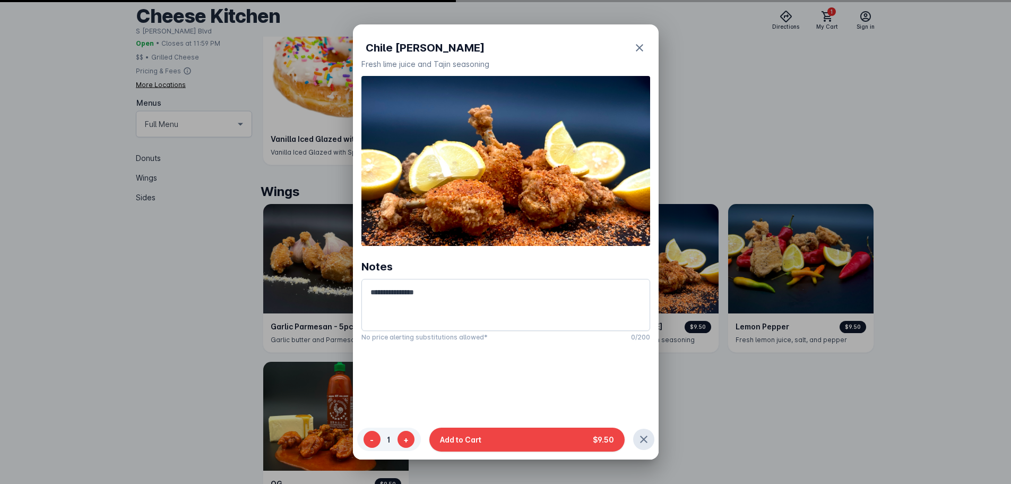
scroll to position [0, 0]
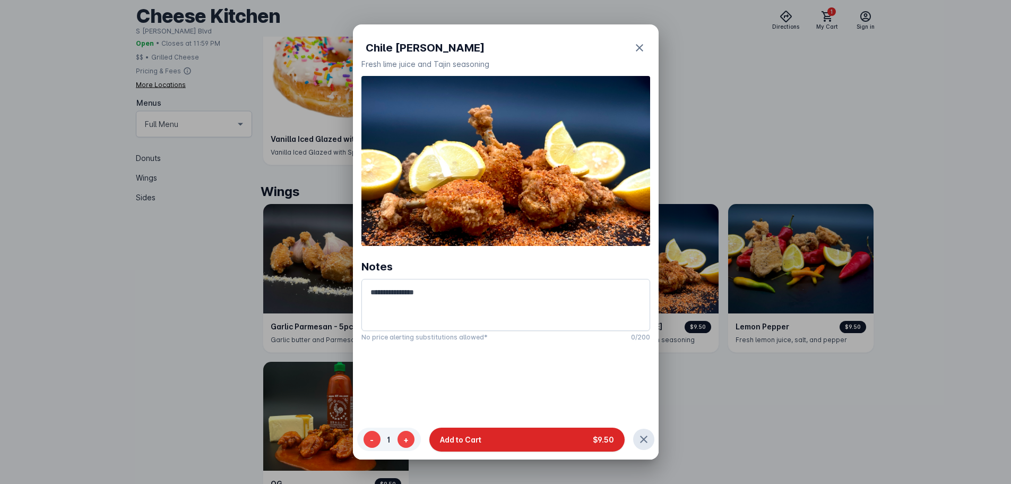
click at [505, 430] on button "Add to Cart $9.50" at bounding box center [526, 439] width 195 height 24
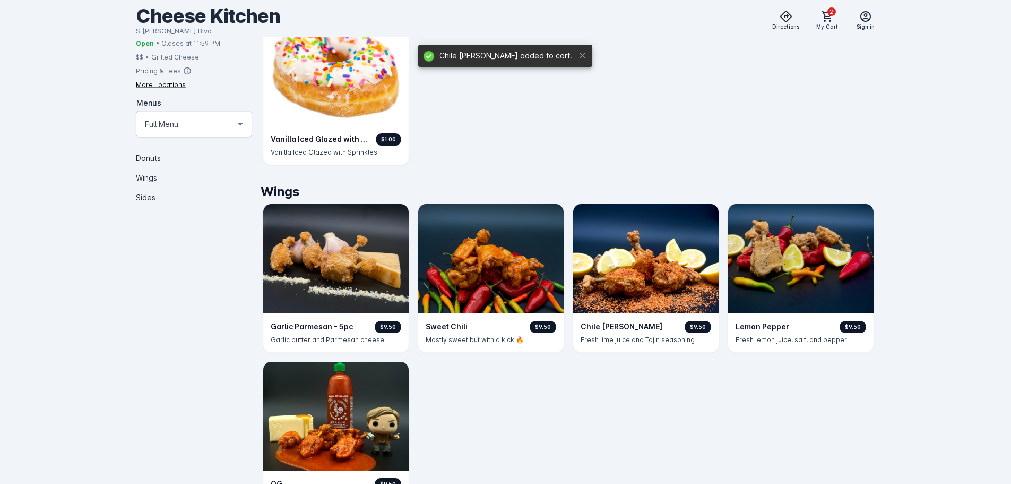
scroll to position [300, 0]
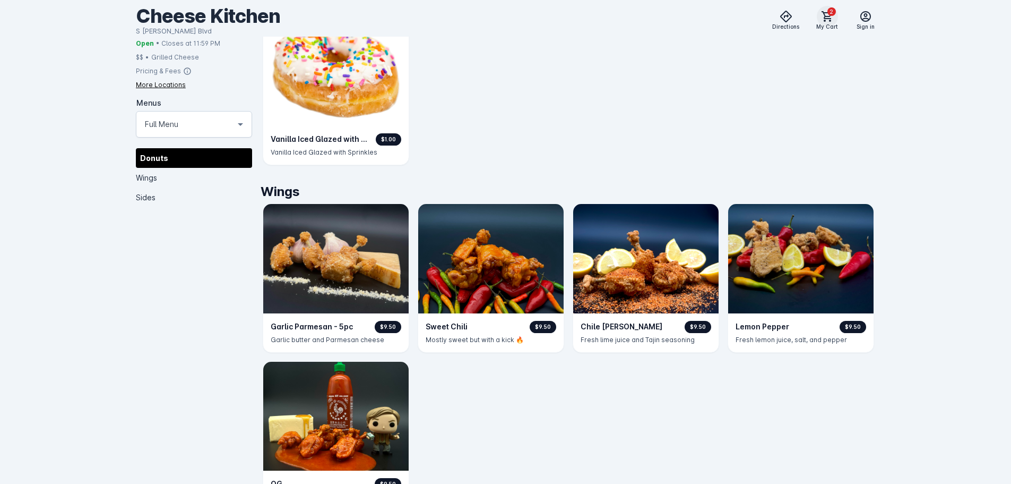
click at [505, 20] on icon at bounding box center [827, 16] width 13 height 13
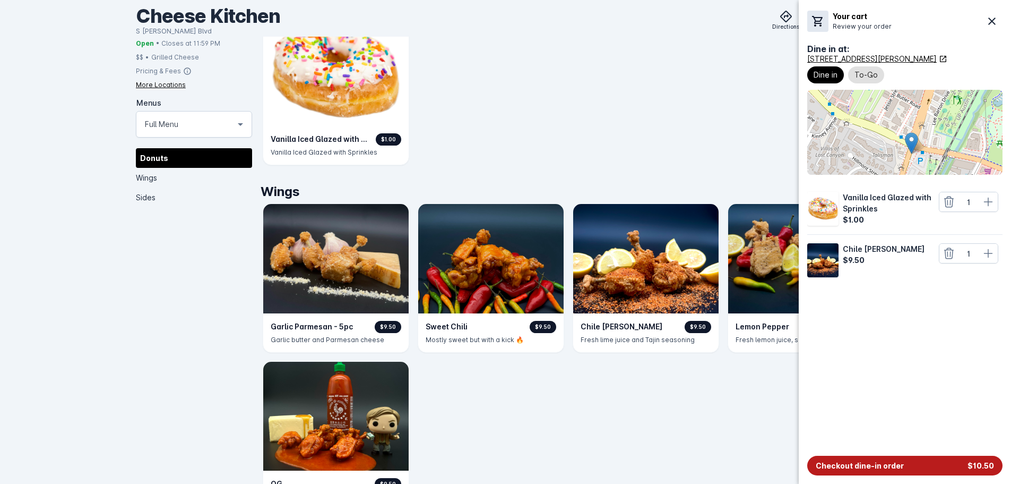
drag, startPoint x: 862, startPoint y: 469, endPoint x: 787, endPoint y: 383, distance: 113.9
click at [505, 432] on span "Checkout dine-in order" at bounding box center [860, 465] width 88 height 11
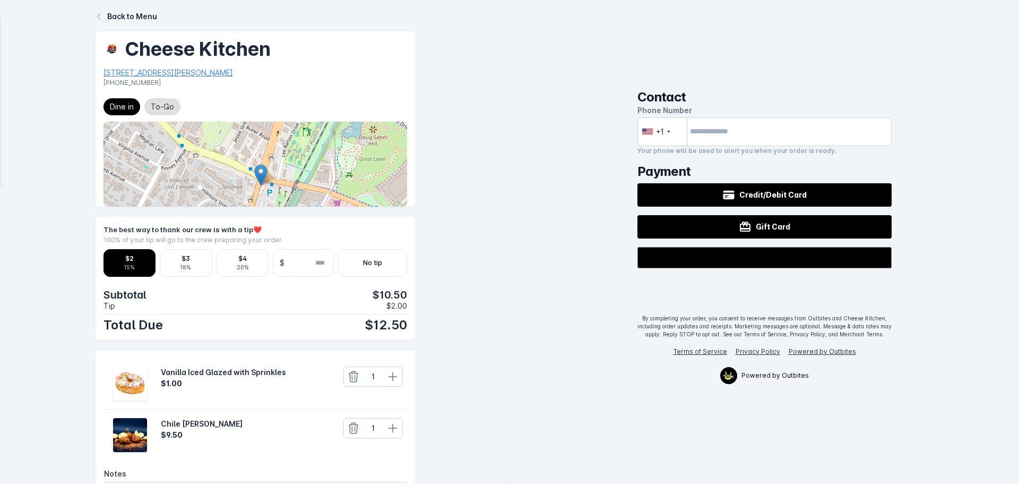
click at [118, 255] on div "$2 15%" at bounding box center [129, 263] width 51 height 18
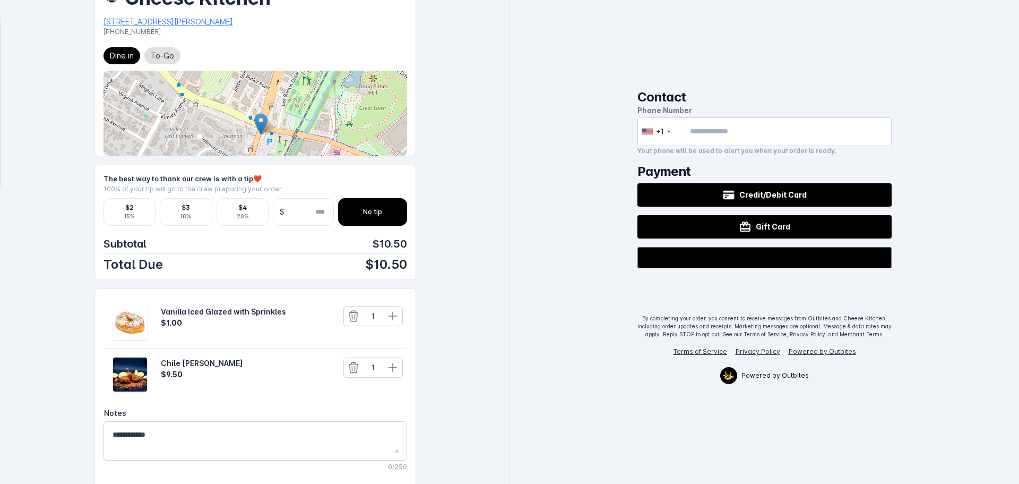
scroll to position [53, 0]
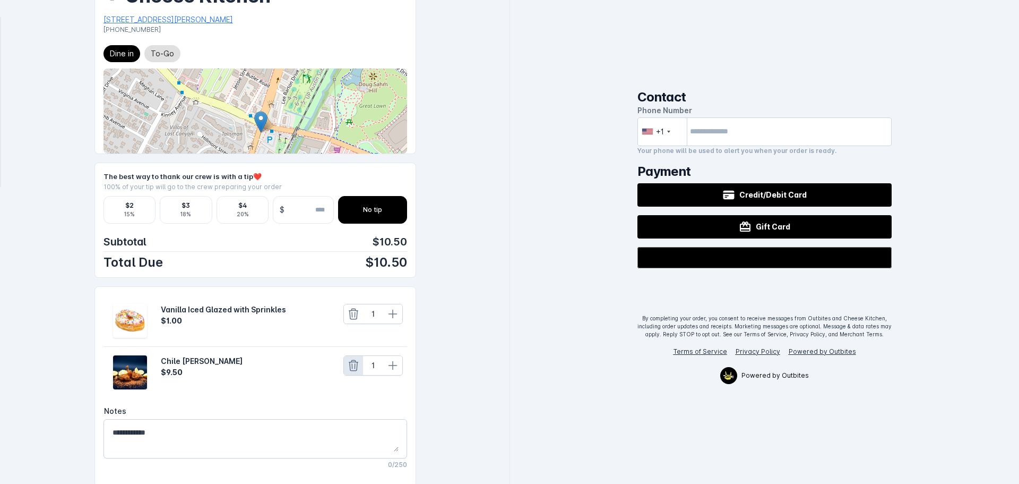
drag, startPoint x: 347, startPoint y: 364, endPoint x: 434, endPoint y: 342, distance: 89.7
click at [347, 364] on icon at bounding box center [353, 365] width 13 height 13
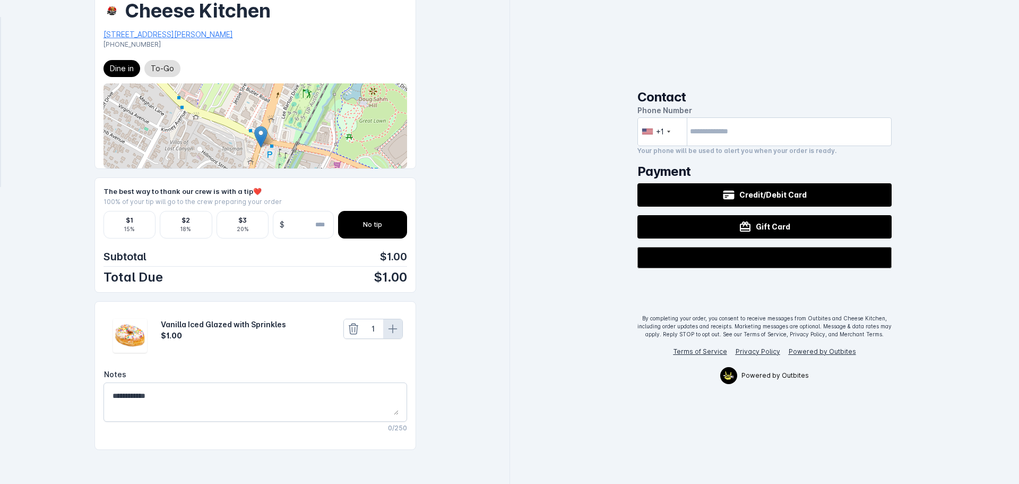
click at [386, 333] on icon at bounding box center [392, 328] width 13 height 13
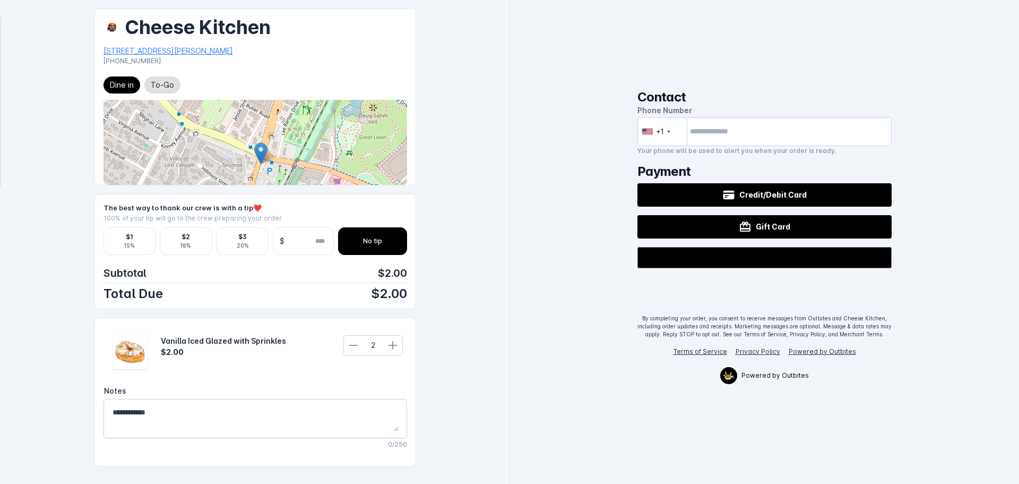
scroll to position [0, 0]
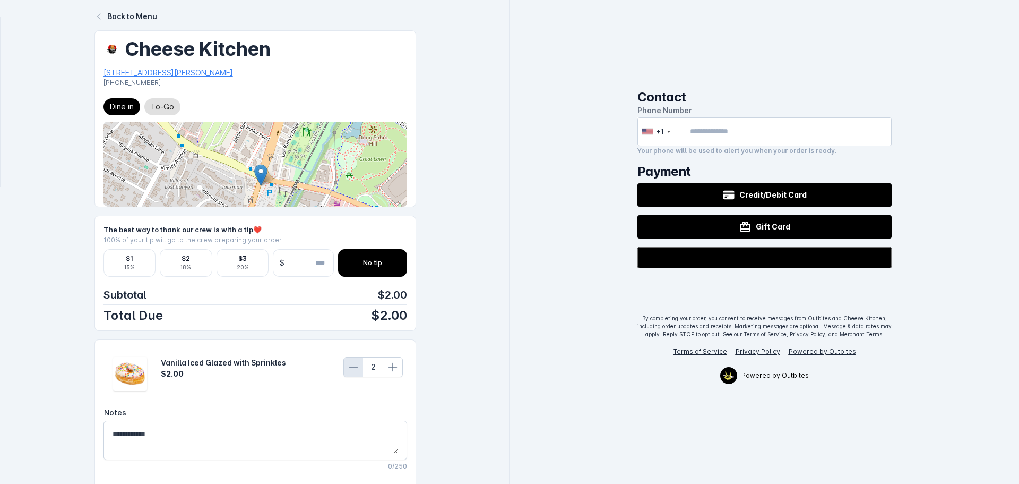
click at [350, 370] on icon at bounding box center [353, 366] width 13 height 13
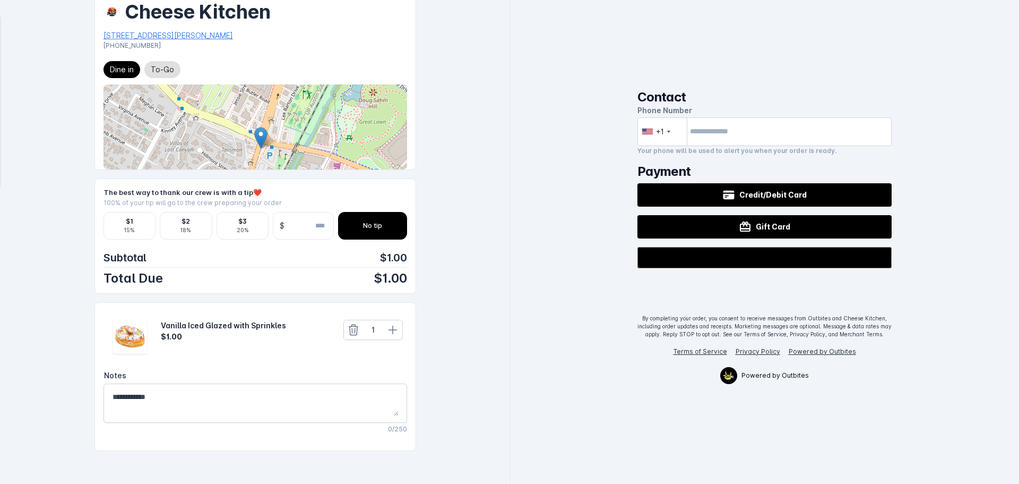
scroll to position [38, 0]
click at [505, 135] on input "tel" at bounding box center [764, 131] width 255 height 29
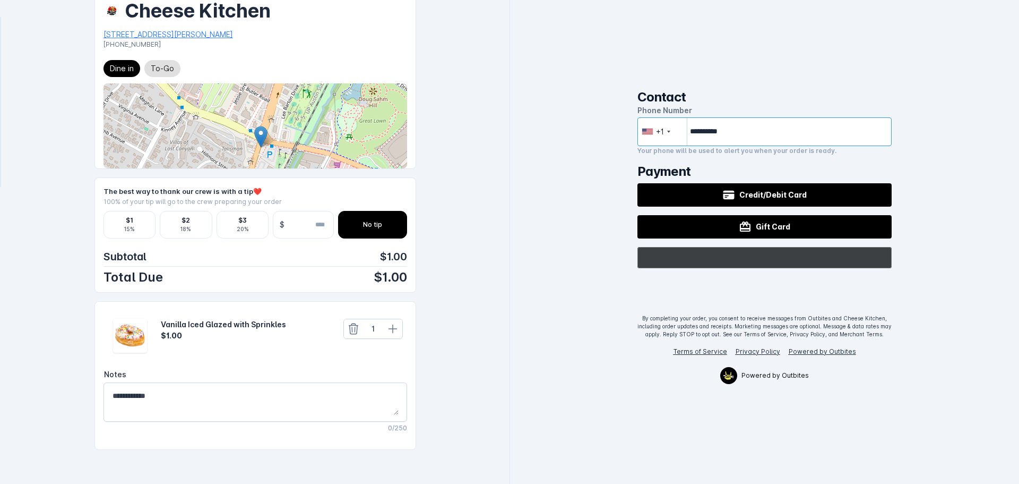
type input "**********"
click at [505, 253] on icon "@import url(//fonts.googleapis.com/css?family=Google+Sans_old:500) ••••••" at bounding box center [787, 256] width 69 height 19
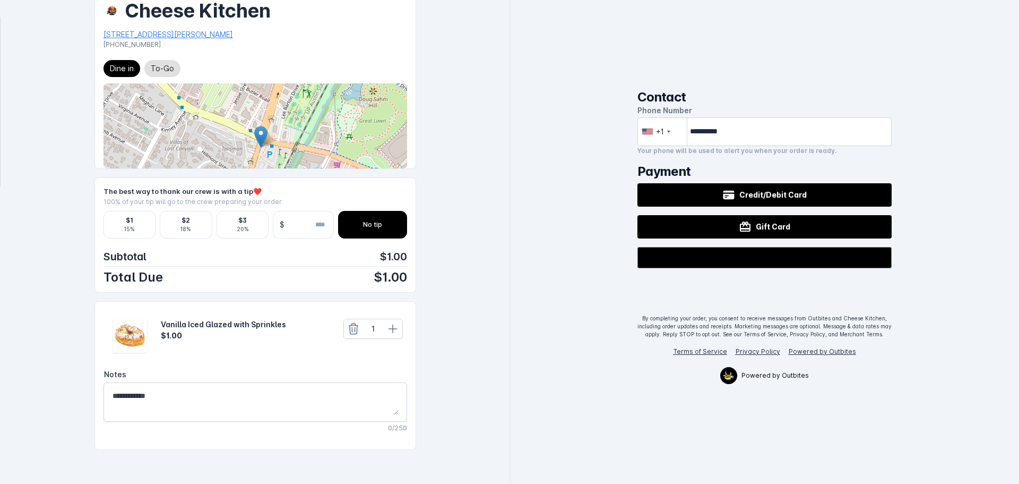
drag, startPoint x: 397, startPoint y: 331, endPoint x: 462, endPoint y: 323, distance: 65.3
click at [397, 332] on button at bounding box center [392, 328] width 19 height 19
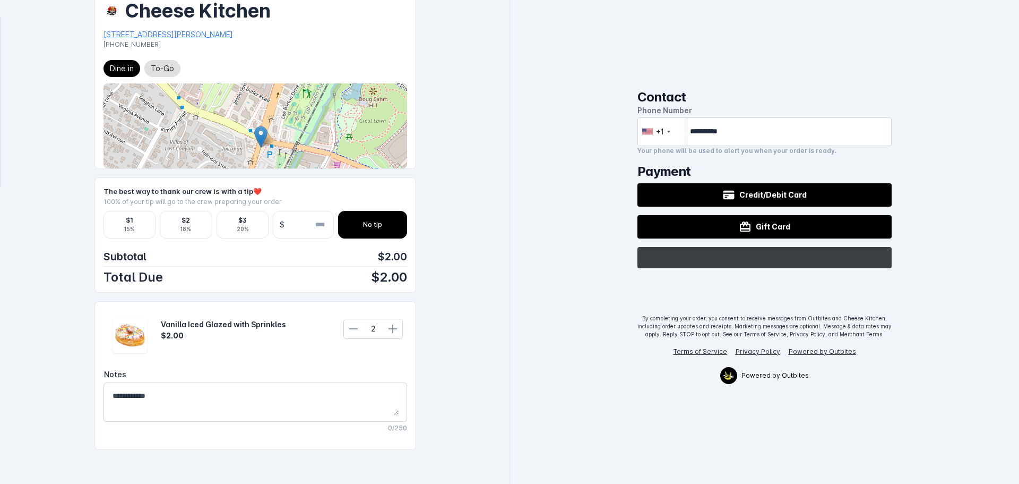
click at [505, 257] on div "@import url(//fonts.googleapis.com/css?family=Google+Sans_old:500) ••••••" at bounding box center [764, 257] width 255 height 21
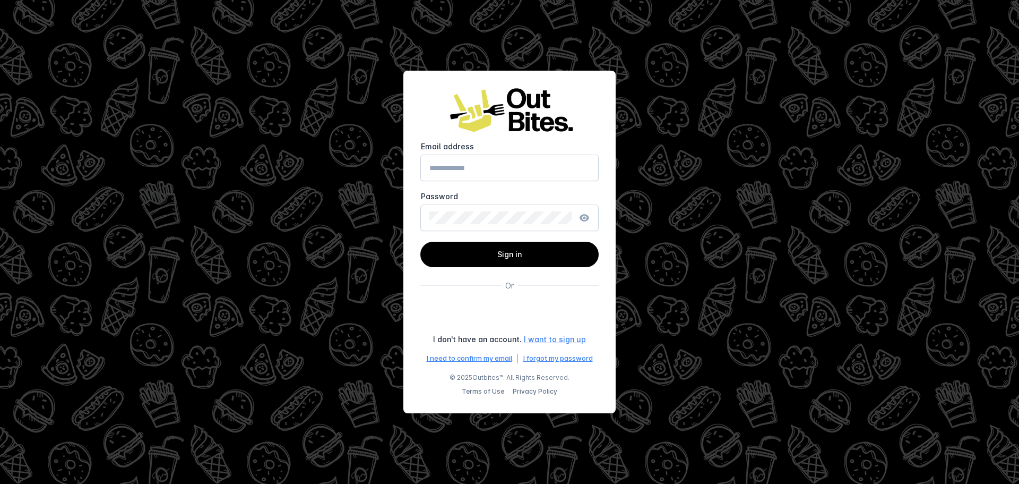
type input "**********"
click at [510, 254] on span "Sign in" at bounding box center [509, 253] width 24 height 9
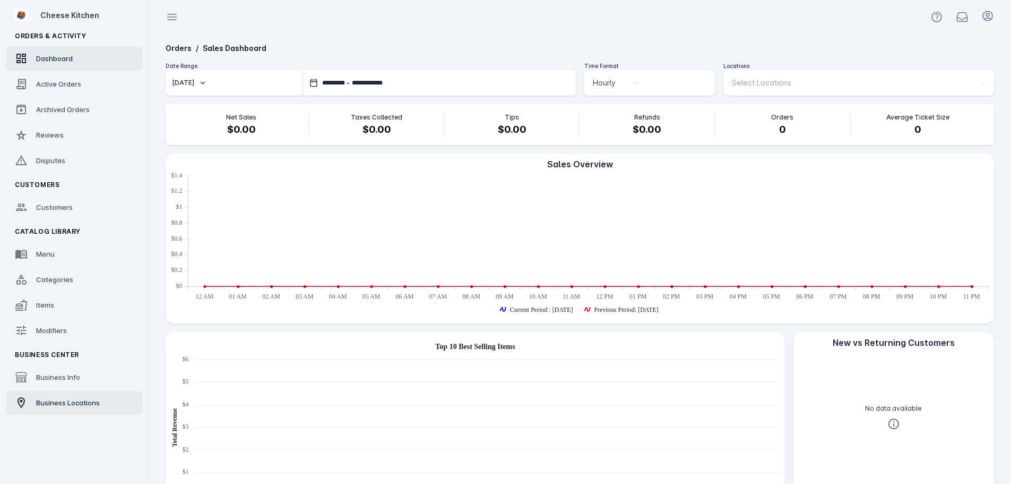
click at [74, 402] on span "Business Locations" at bounding box center [68, 402] width 64 height 8
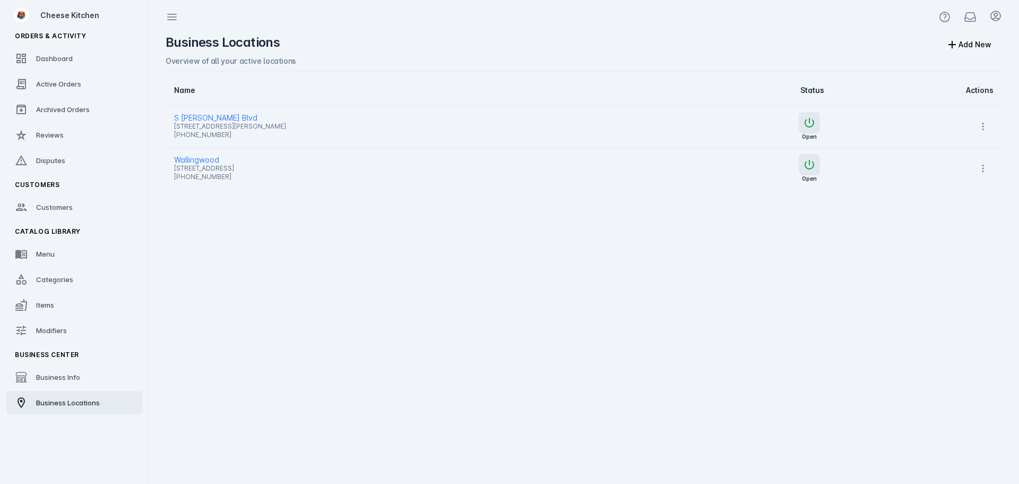
click at [201, 116] on span "S [PERSON_NAME] Blvd" at bounding box center [410, 117] width 473 height 13
click at [204, 159] on span "Wallingwood" at bounding box center [410, 159] width 473 height 13
click at [997, 9] on span at bounding box center [995, 16] width 25 height 25
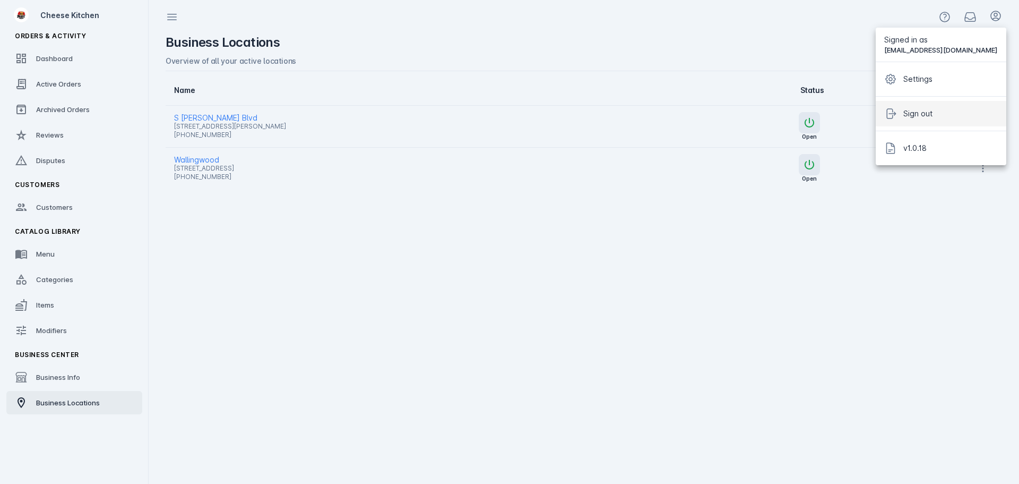
click at [933, 111] on span "Sign out" at bounding box center [917, 113] width 29 height 13
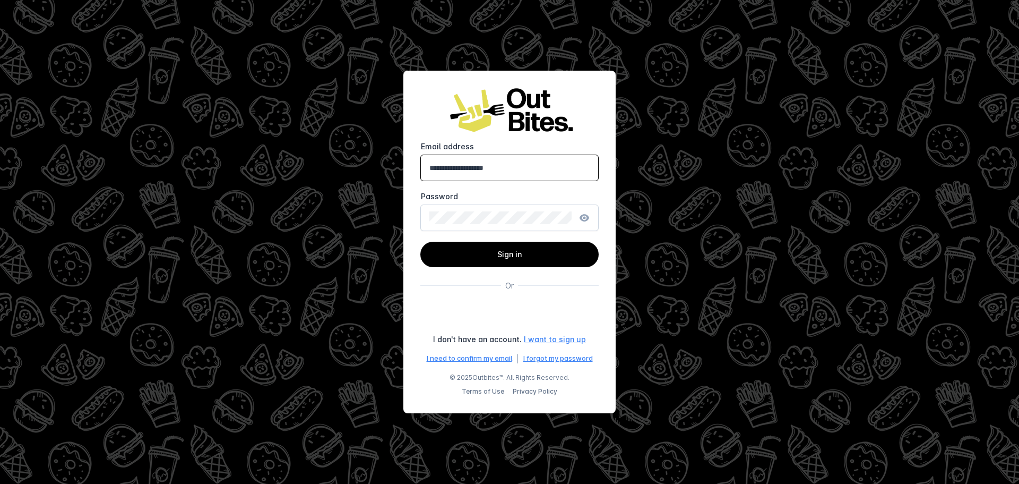
drag, startPoint x: 540, startPoint y: 166, endPoint x: 249, endPoint y: 170, distance: 290.9
click at [262, 173] on div "**********" at bounding box center [509, 242] width 1019 height 484
type input "**********"
click at [521, 254] on span "Sign in" at bounding box center [509, 253] width 24 height 9
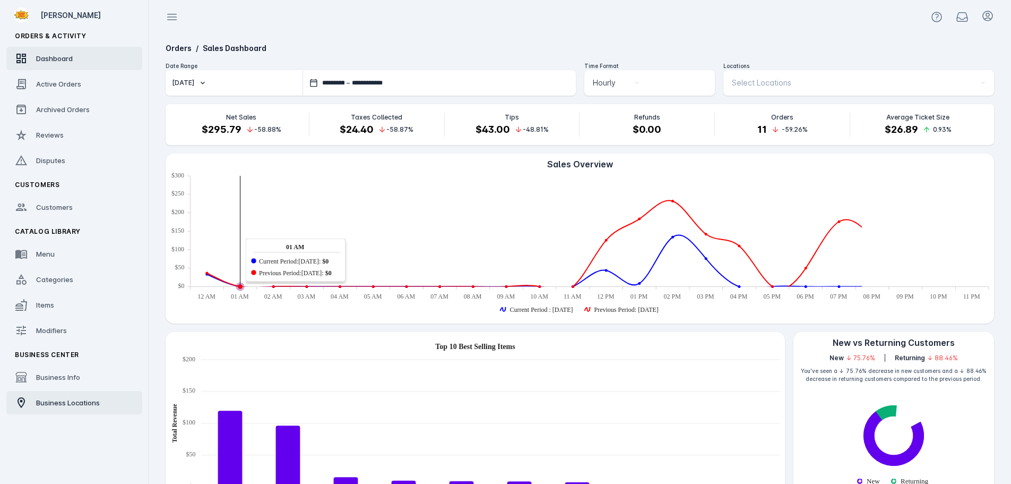
click at [67, 408] on link "Business Locations" at bounding box center [74, 402] width 136 height 23
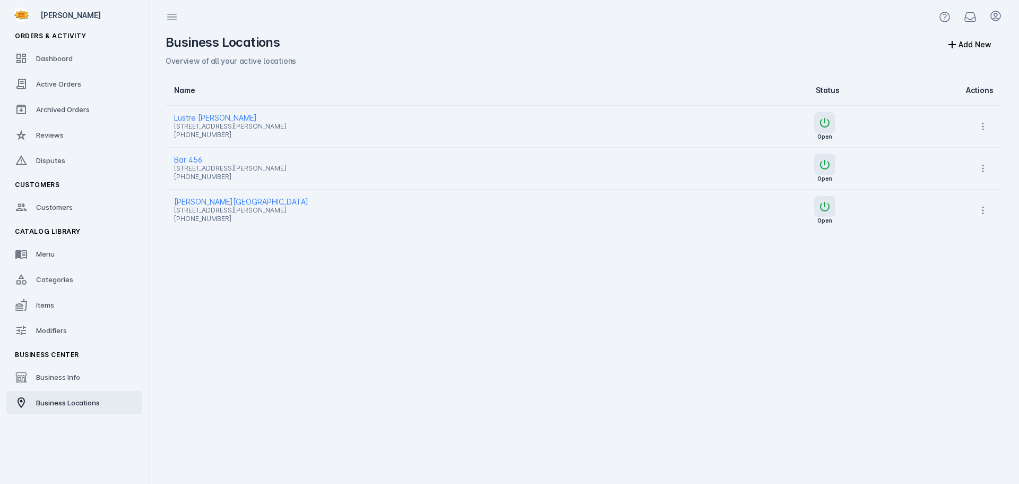
click at [237, 118] on span "Lustre Pearl Rainey" at bounding box center [426, 117] width 505 height 13
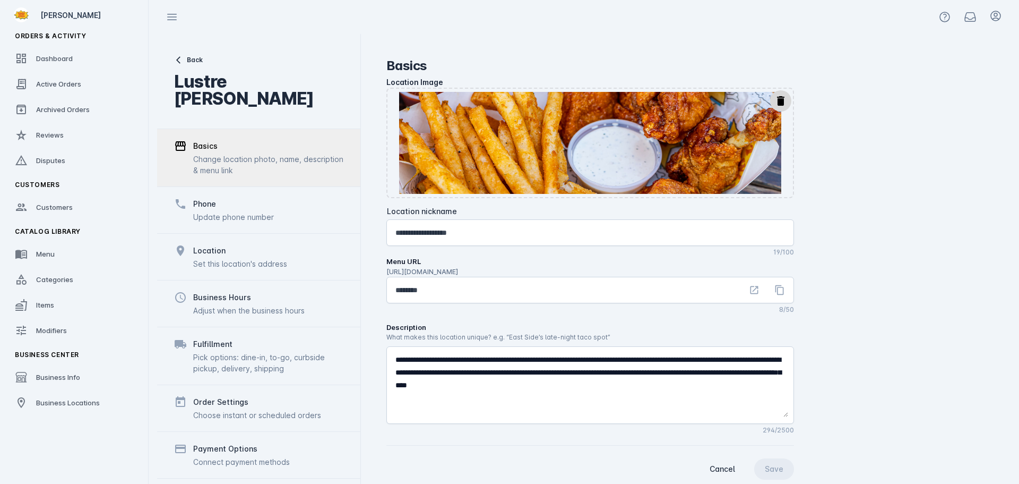
click at [187, 58] on span "Back" at bounding box center [195, 60] width 16 height 10
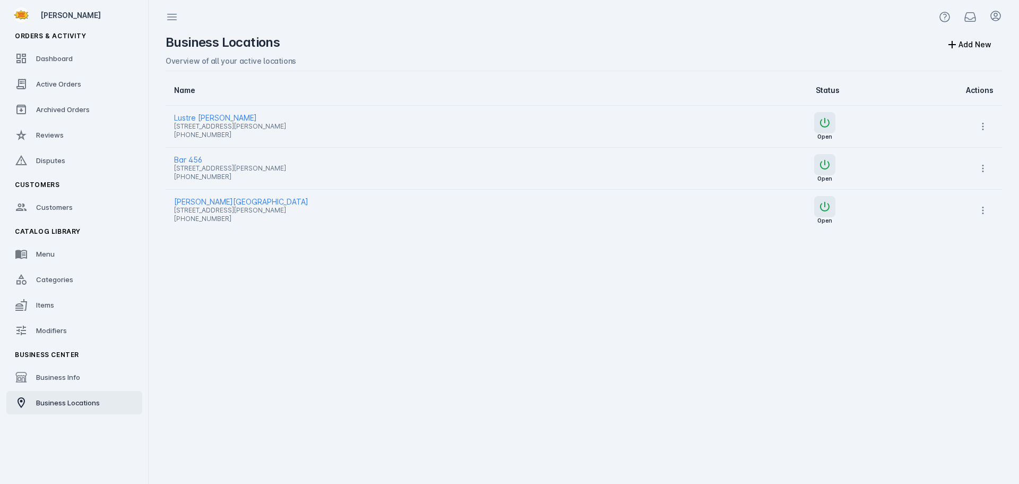
click at [190, 154] on span "Bar 456" at bounding box center [426, 159] width 505 height 13
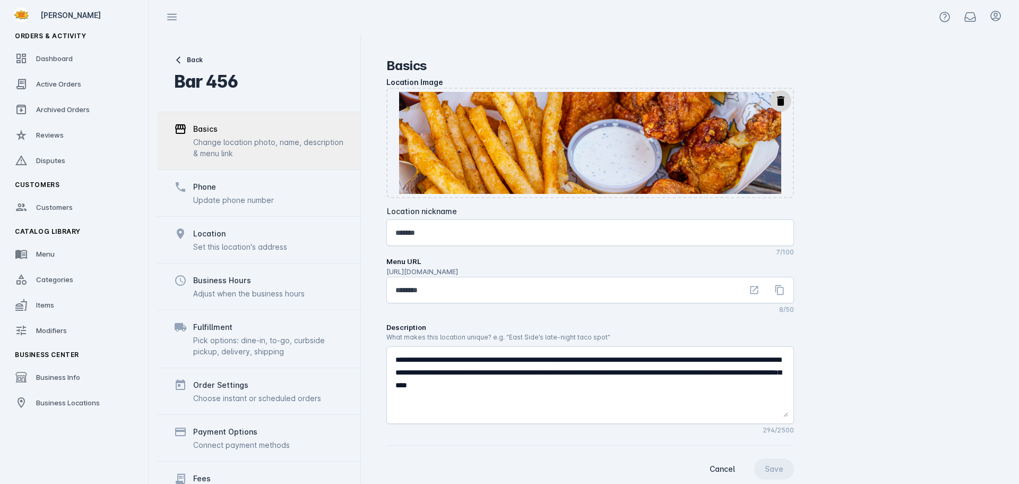
click at [183, 64] on button "Back" at bounding box center [206, 60] width 64 height 10
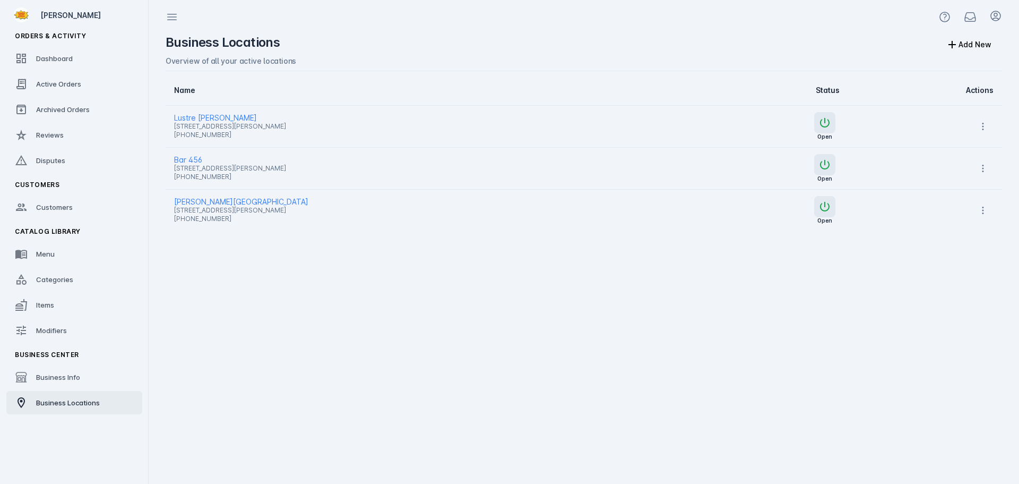
click at [195, 198] on span "Barton Springs Saloon" at bounding box center [426, 201] width 505 height 13
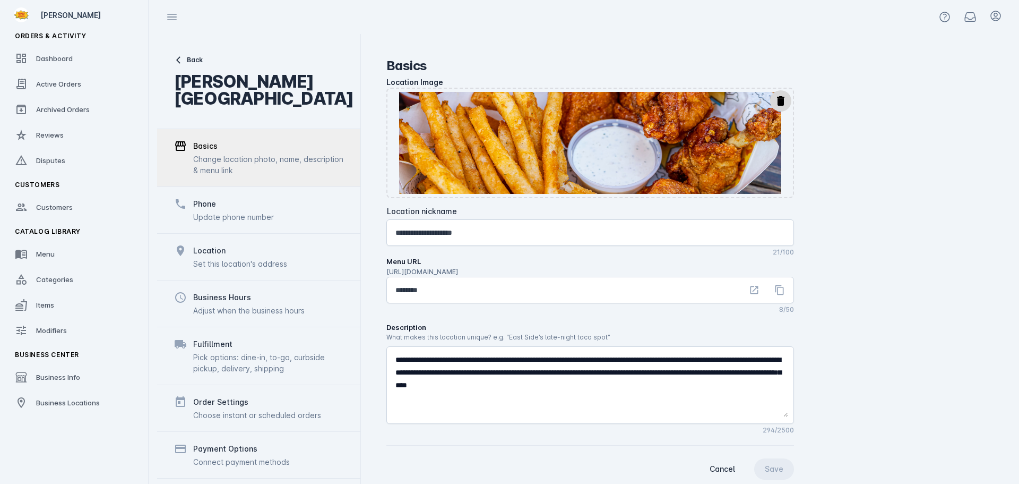
click at [196, 59] on span "Back" at bounding box center [195, 60] width 16 height 10
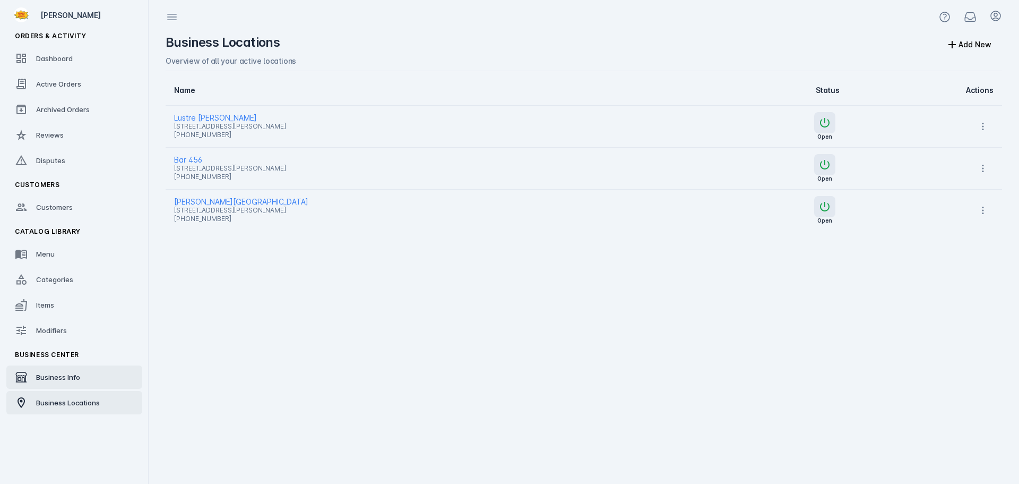
click at [58, 376] on span "Business Info" at bounding box center [58, 377] width 44 height 8
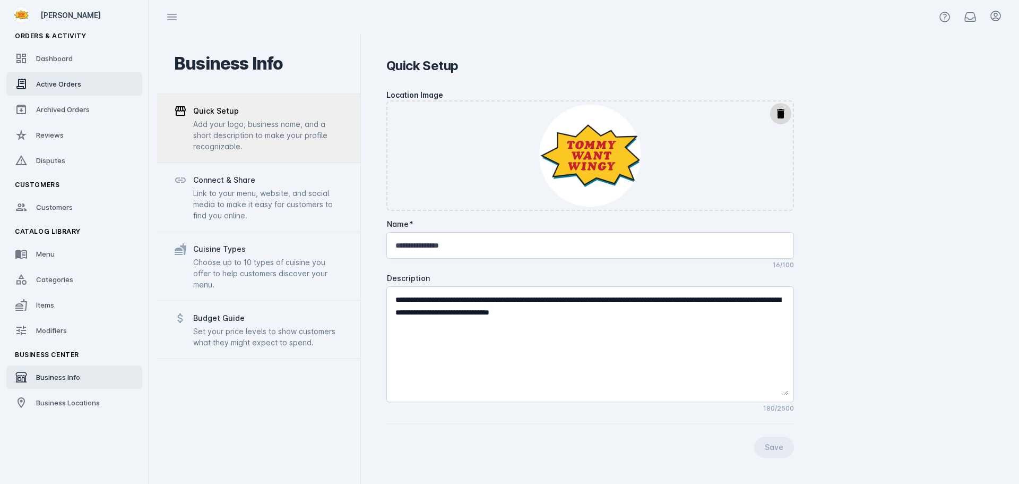
click at [60, 90] on link "Active Orders" at bounding box center [74, 83] width 136 height 23
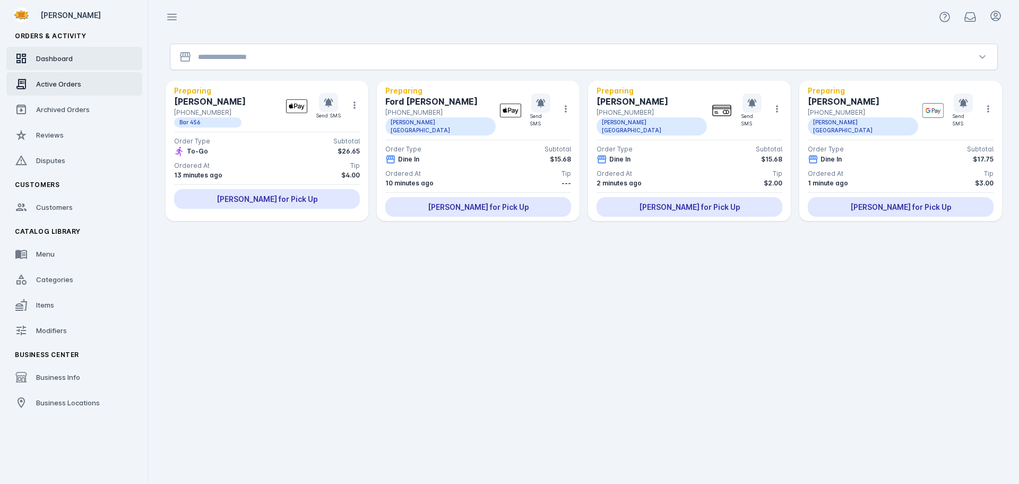
click at [65, 54] on div "Dashboard" at bounding box center [54, 58] width 37 height 11
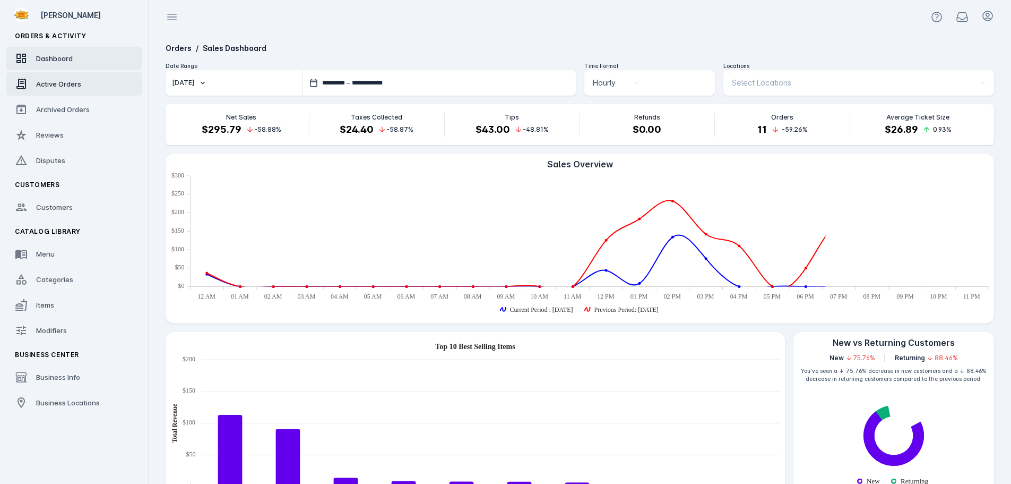
click at [63, 84] on span "Active Orders" at bounding box center [58, 84] width 45 height 8
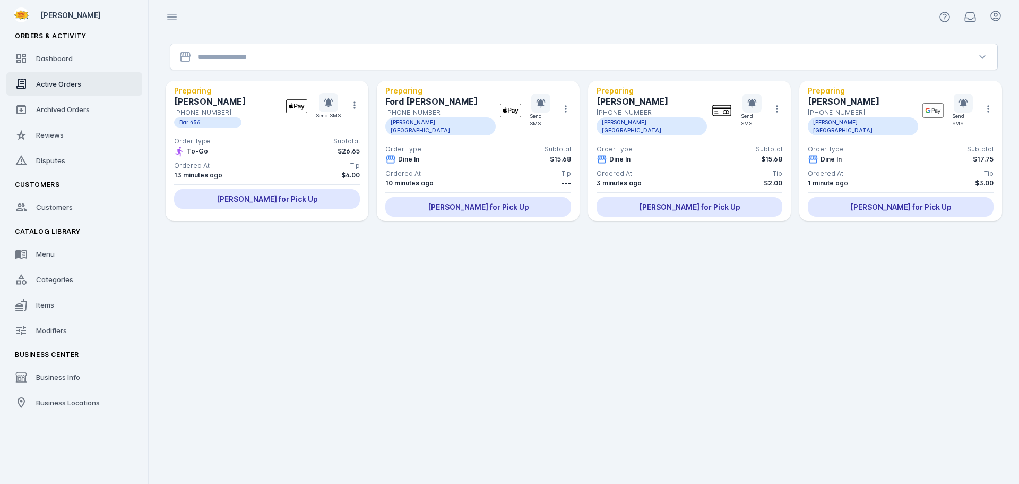
click at [240, 59] on input "Location" at bounding box center [584, 56] width 772 height 13
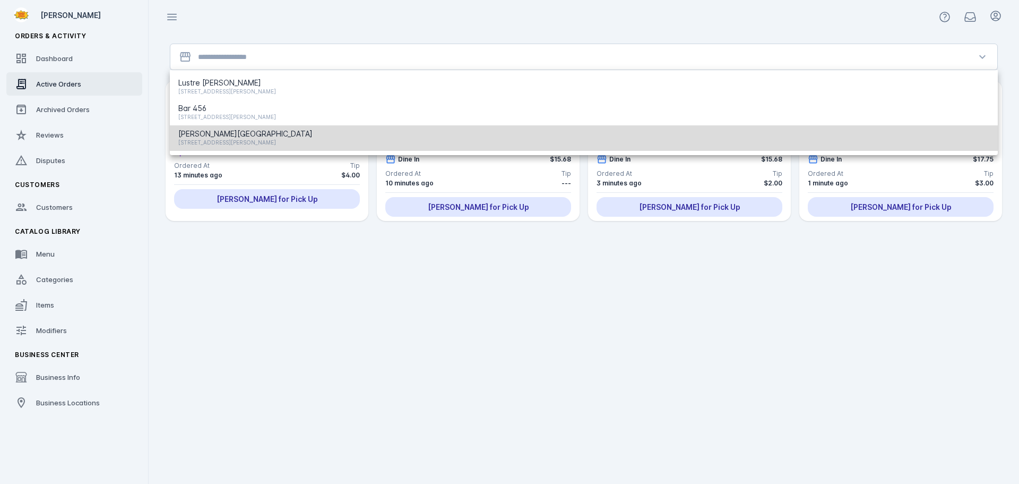
click at [214, 128] on span "Barton Springs Saloon" at bounding box center [245, 133] width 134 height 13
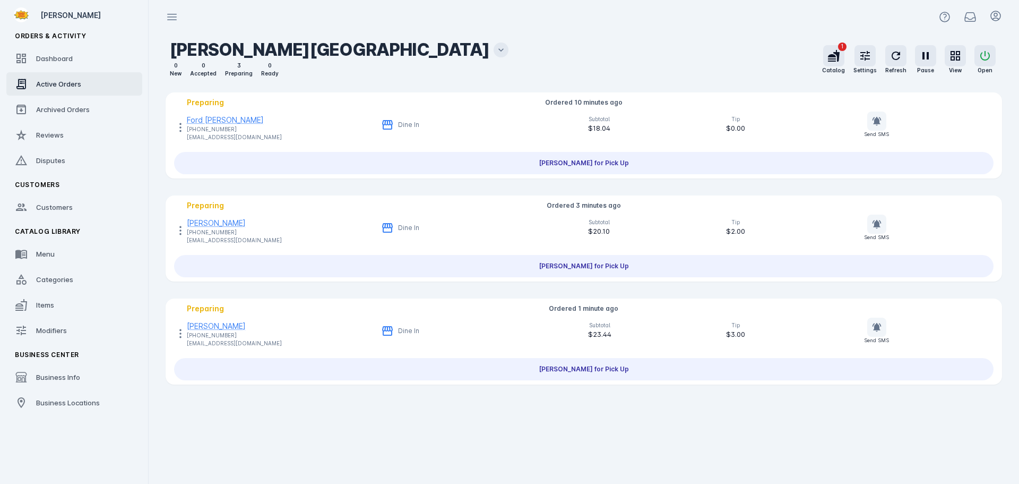
click at [178, 130] on icon at bounding box center [180, 127] width 13 height 13
click at [443, 67] on div at bounding box center [509, 242] width 1019 height 484
